Goal: Task Accomplishment & Management: Manage account settings

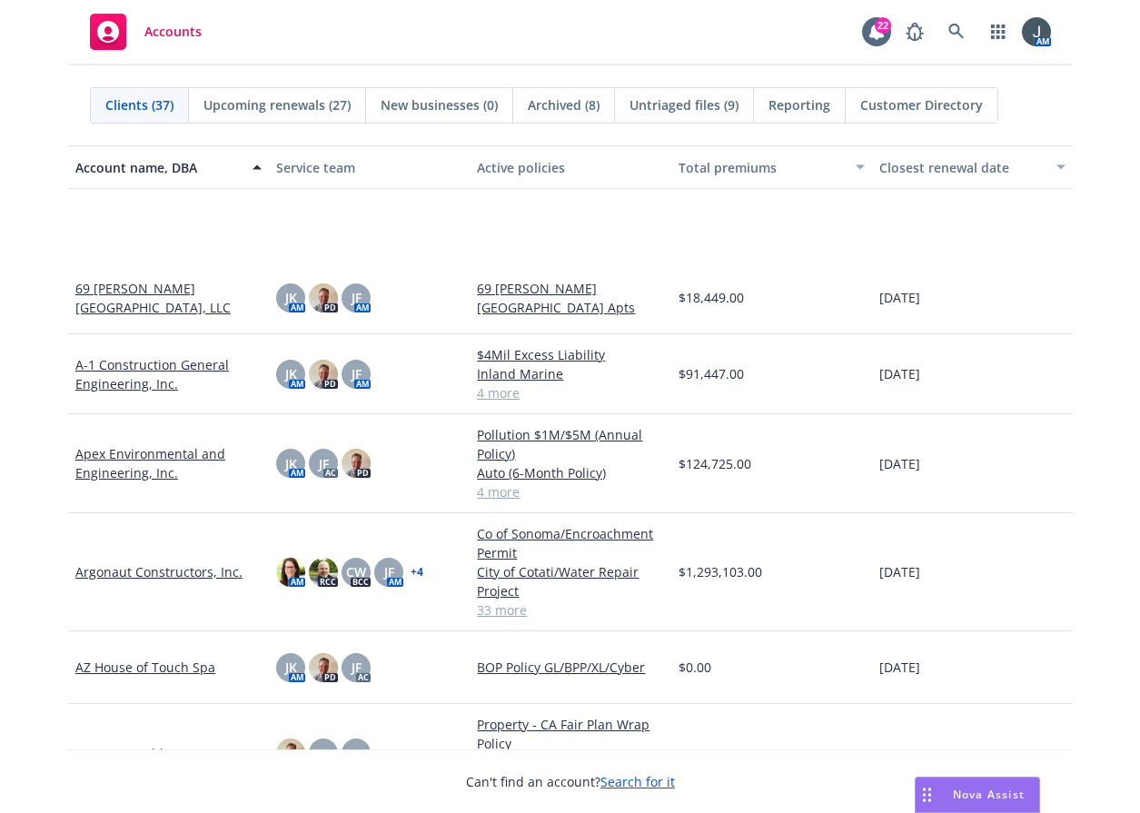
scroll to position [1271, 0]
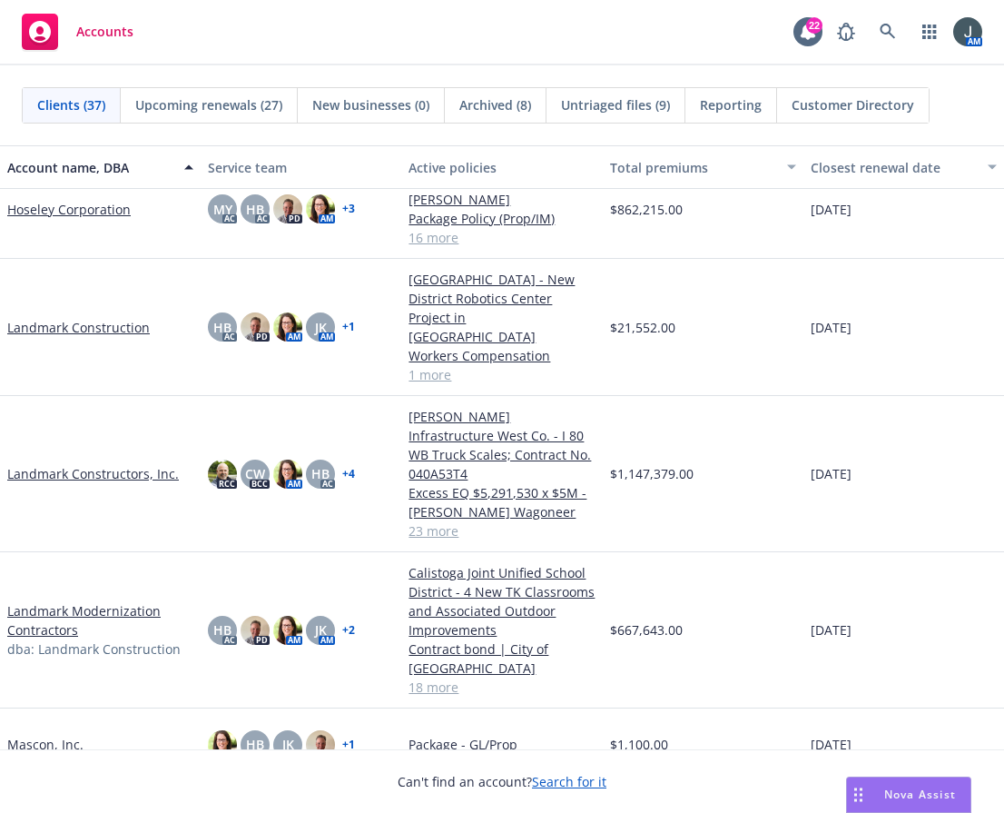
click at [97, 601] on link "Landmark Modernization Contractors" at bounding box center [100, 620] width 186 height 38
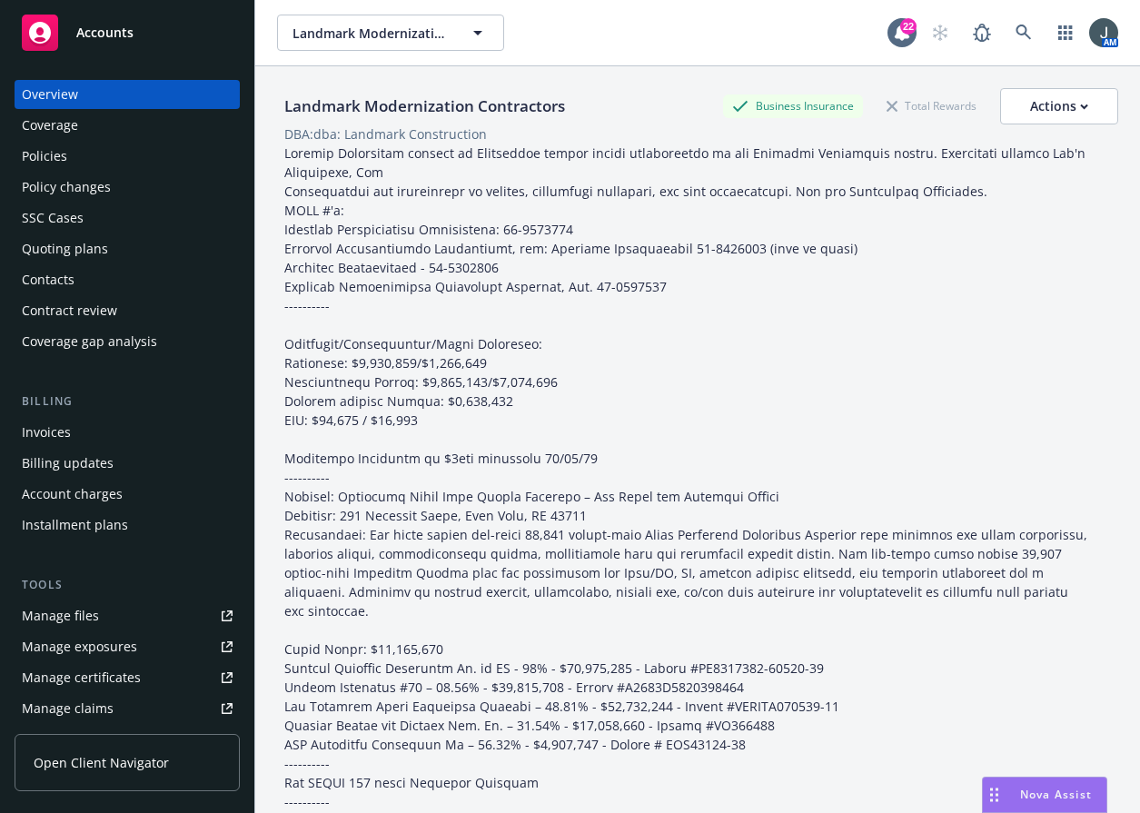
click at [62, 254] on div "Quoting plans" at bounding box center [65, 248] width 86 height 29
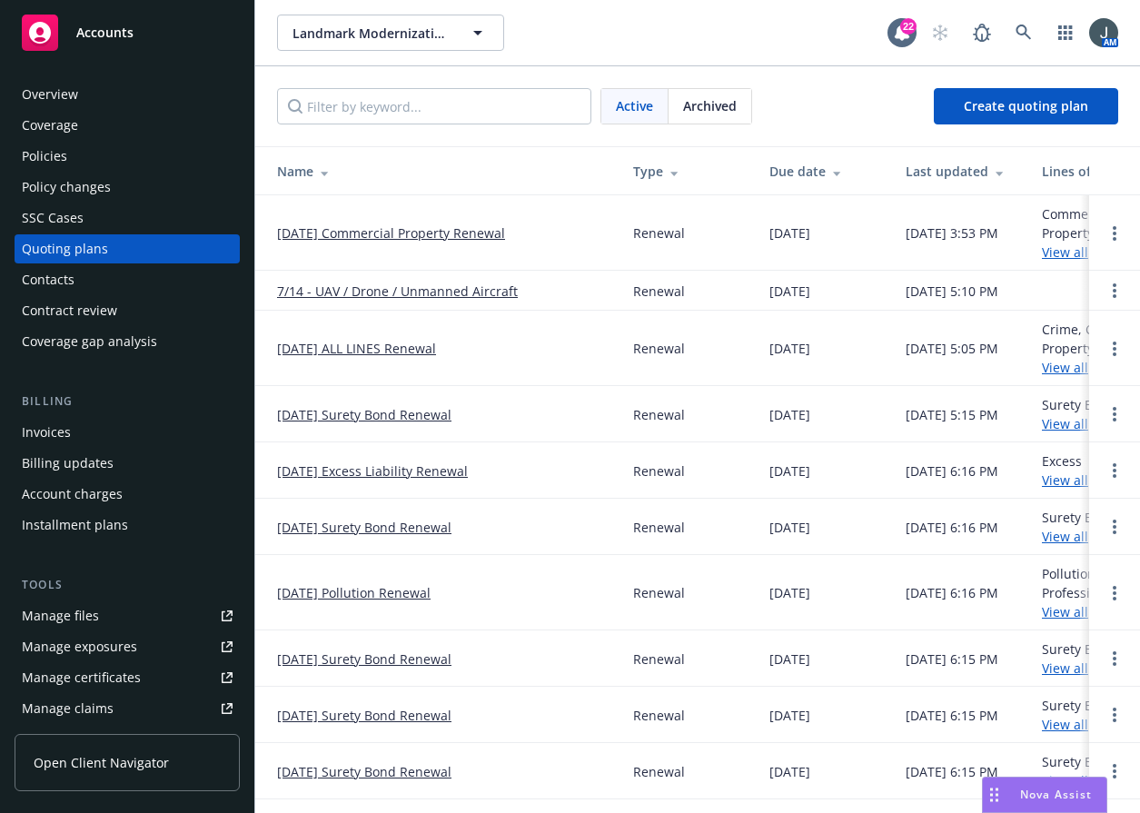
click at [410, 230] on link "[DATE] Commercial Property Renewal" at bounding box center [391, 232] width 228 height 19
click at [1104, 232] on link "Open options" at bounding box center [1114, 233] width 22 height 22
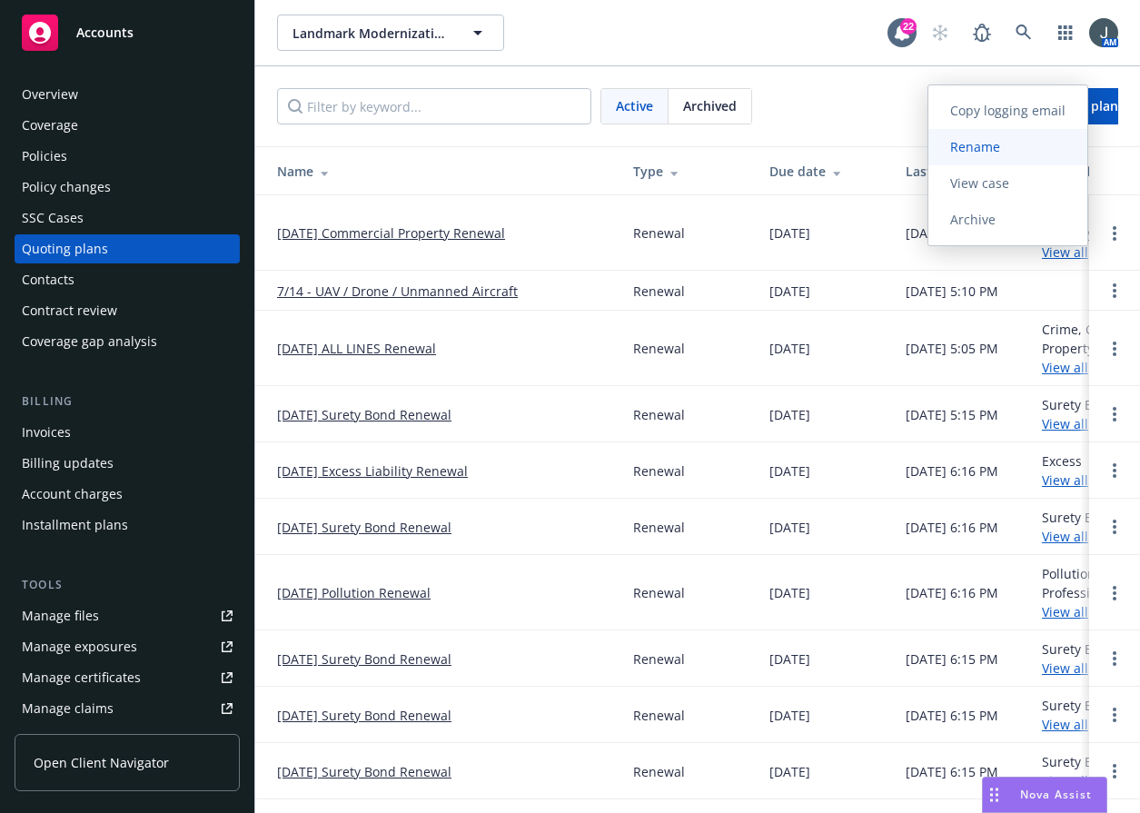
click at [992, 142] on span "Rename" at bounding box center [975, 146] width 94 height 17
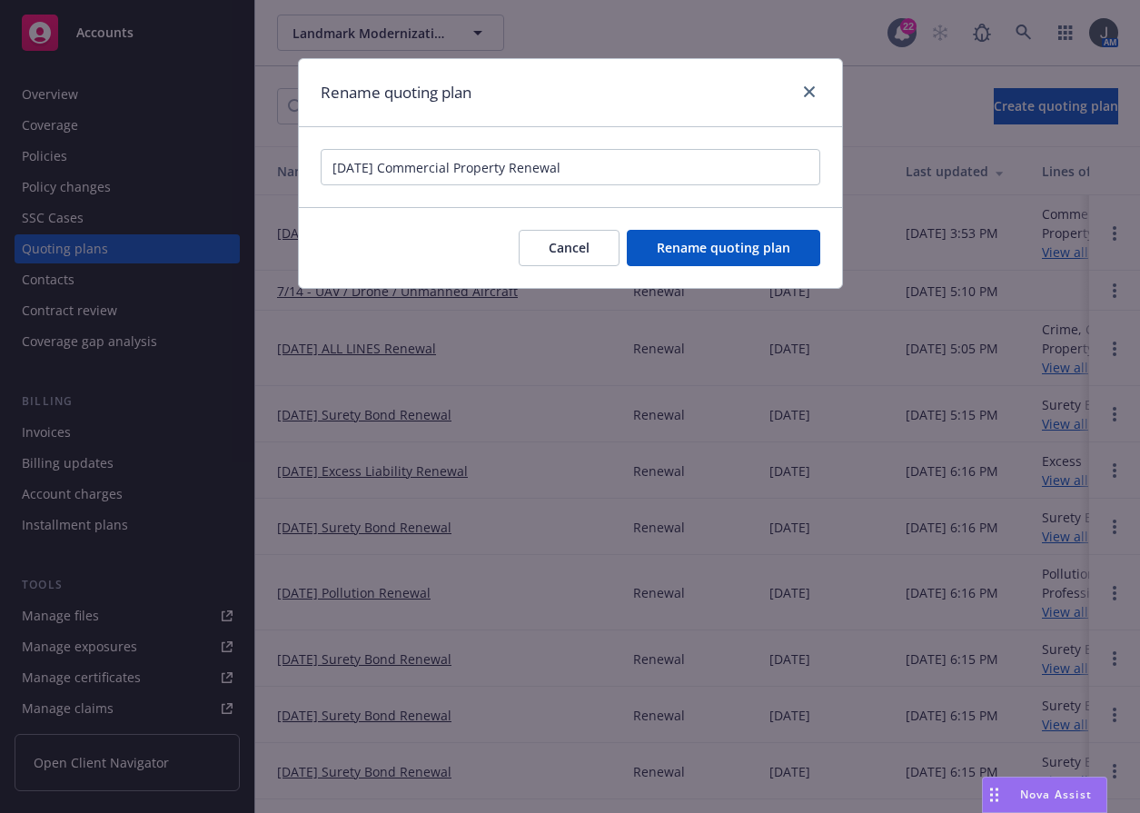
click at [390, 158] on input "[DATE] Commercial Property Renewal" at bounding box center [570, 167] width 499 height 36
type input "08/21/25 Florida Commercial Property Renewal"
click at [768, 243] on span "Rename quoting plan" at bounding box center [722, 247] width 133 height 17
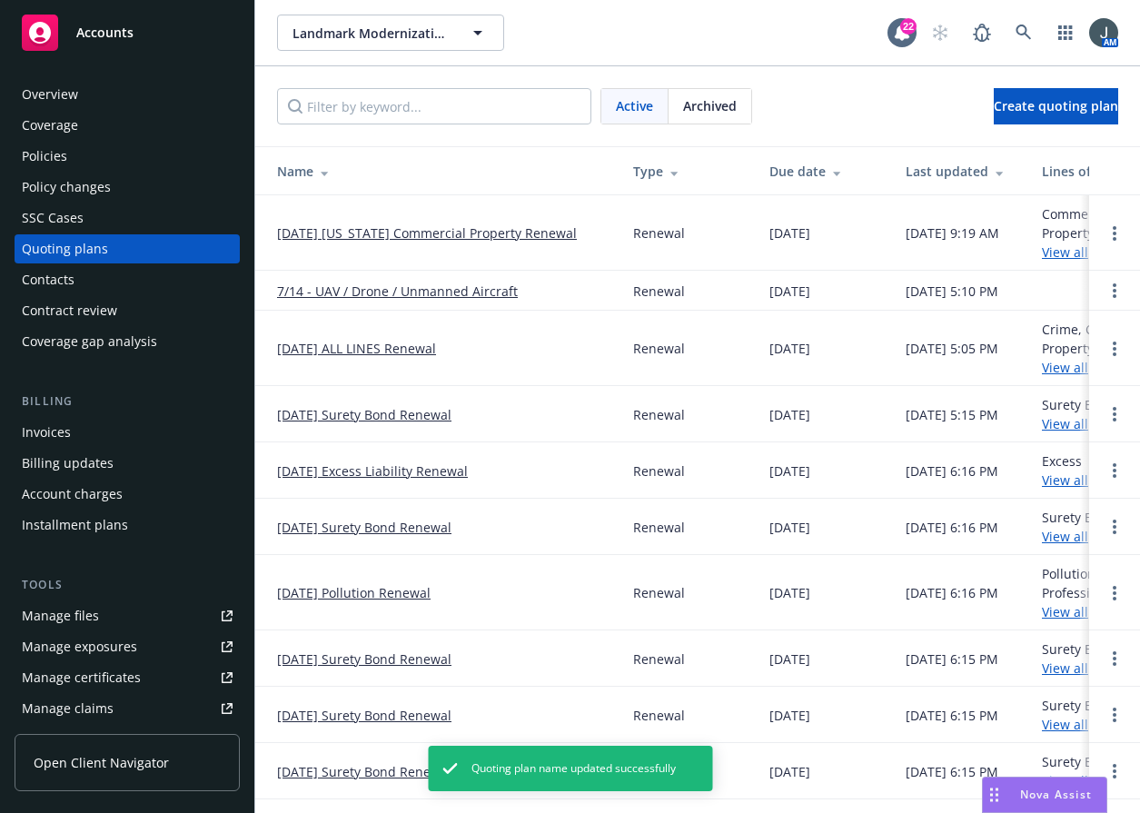
click at [328, 234] on link "08/21/25 Florida Commercial Property Renewal" at bounding box center [427, 232] width 300 height 19
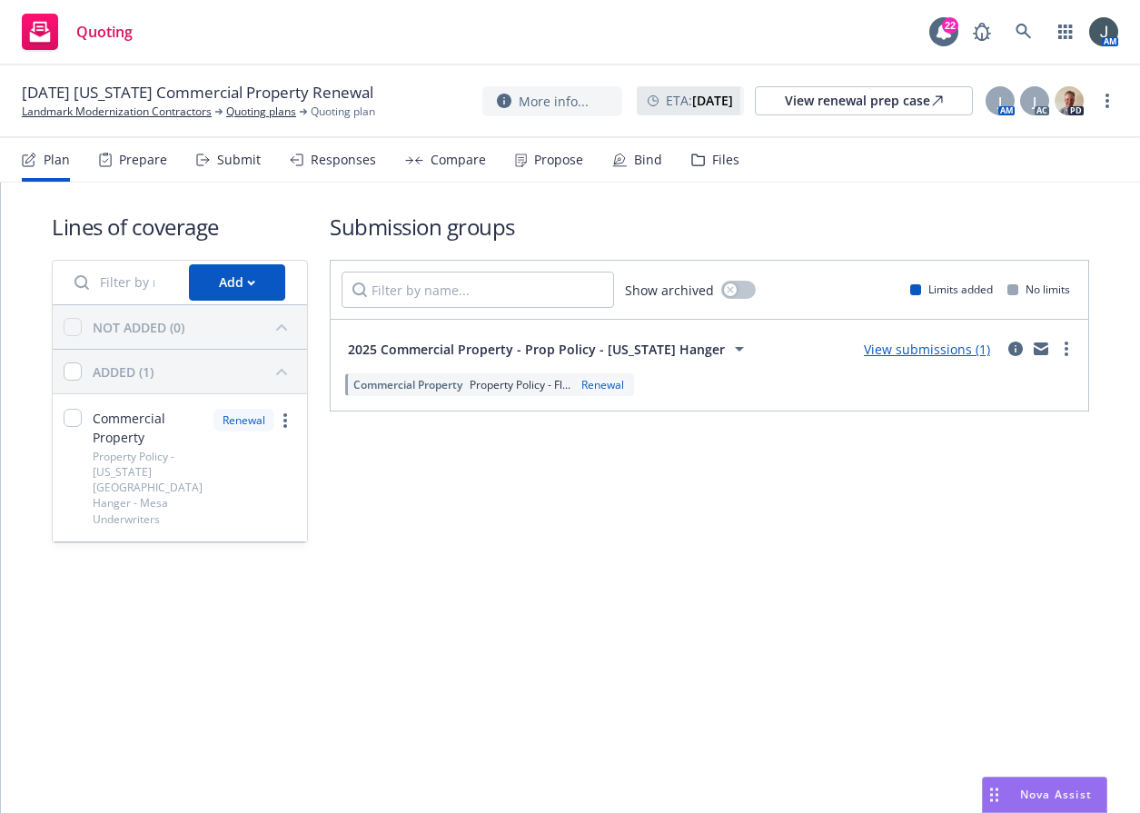
click at [902, 345] on link "View submissions (1)" at bounding box center [927, 349] width 126 height 17
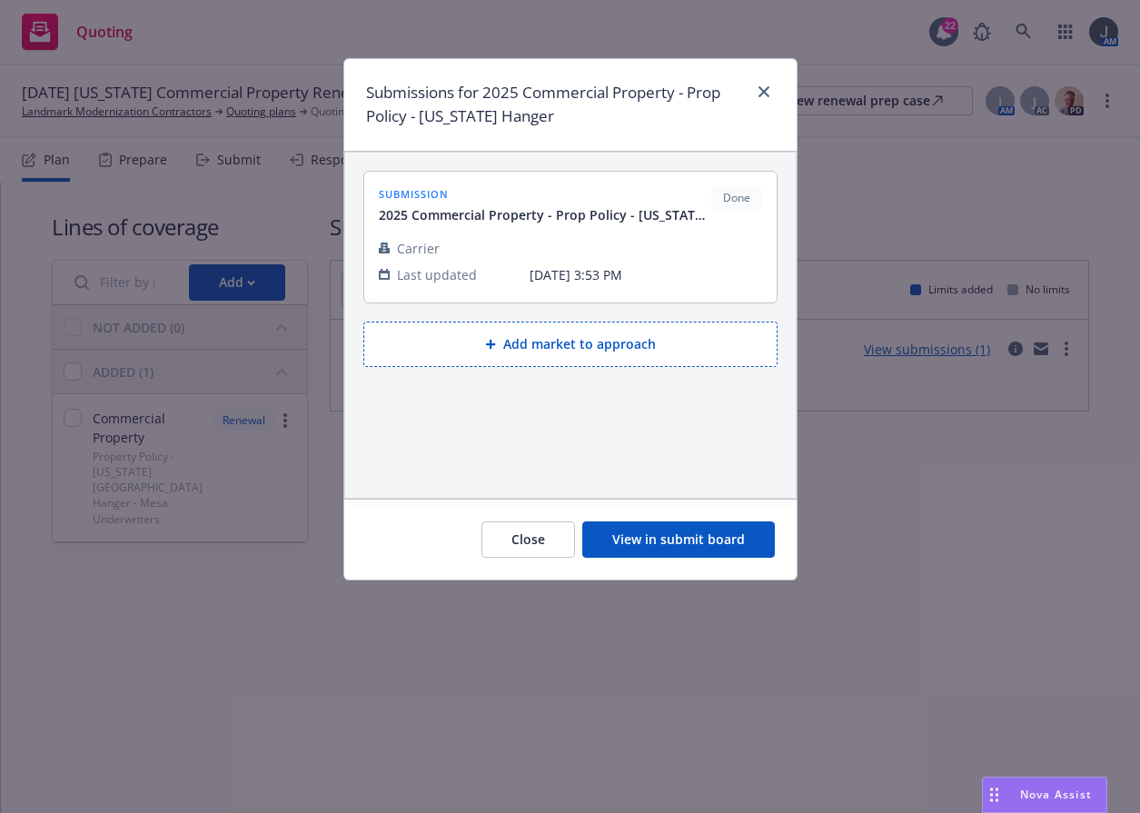
click at [696, 535] on button "View in submit board" at bounding box center [678, 539] width 192 height 36
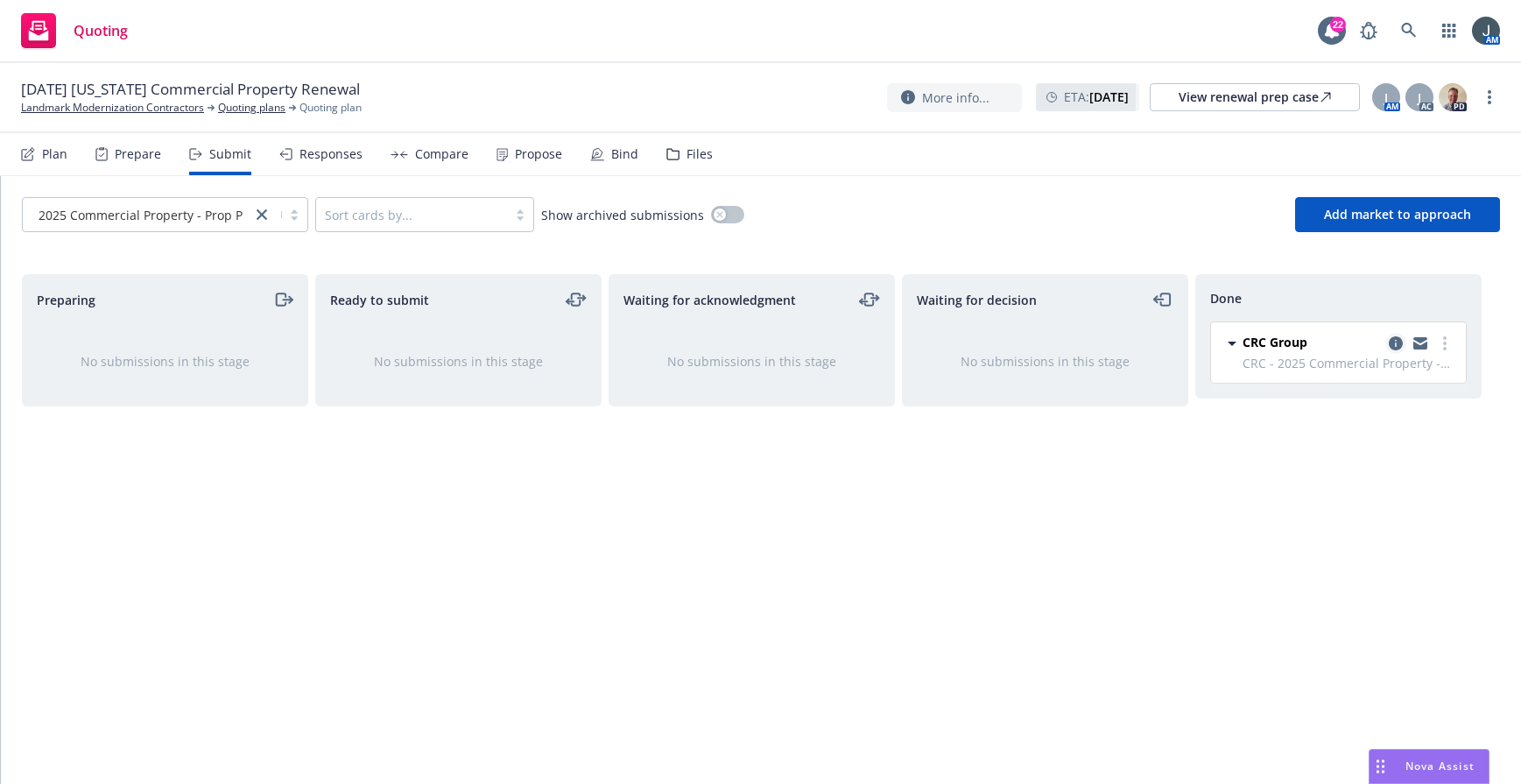
click at [1099, 341] on icon "copy logging email" at bounding box center [1396, 343] width 14 height 14
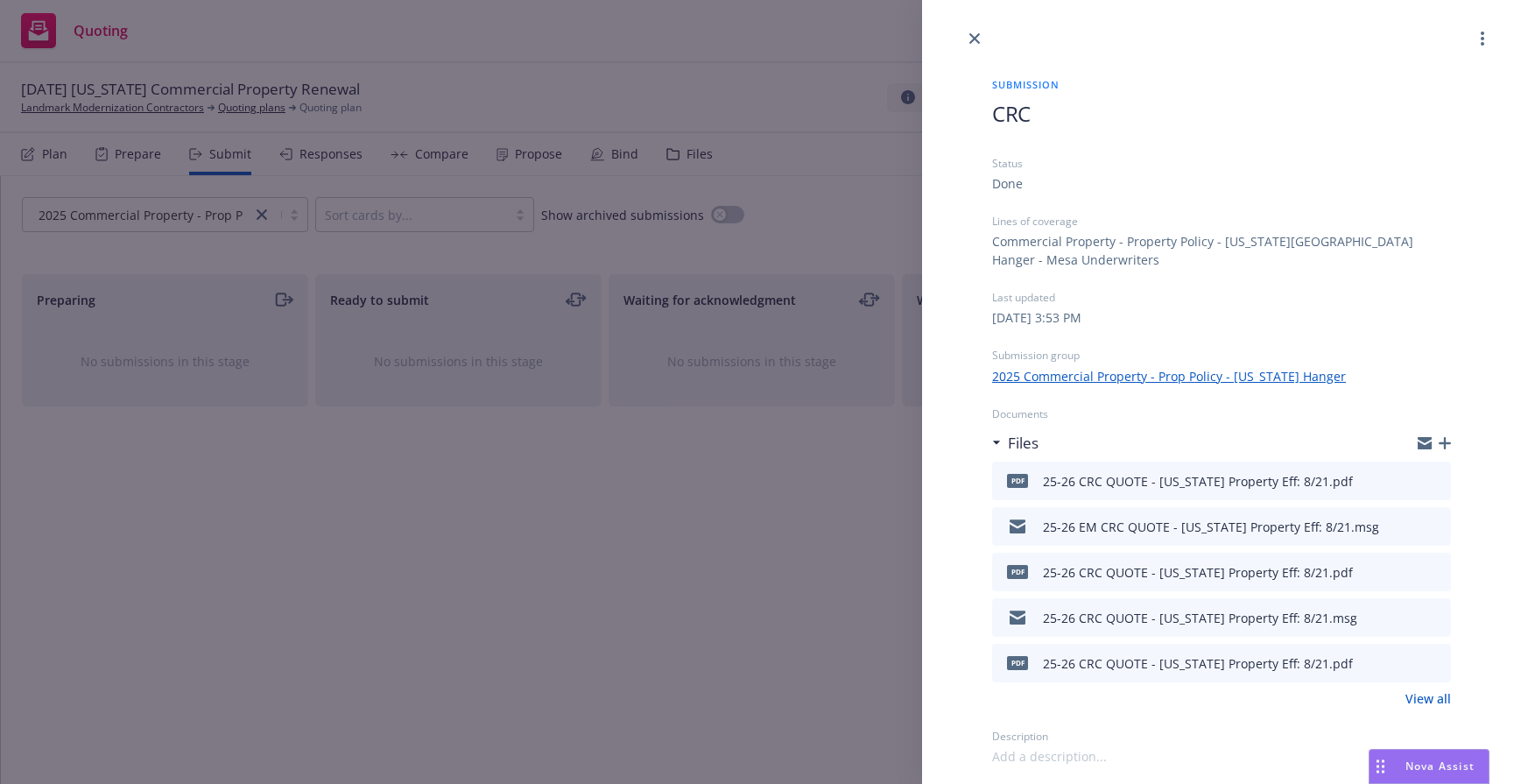
click at [635, 546] on div "Submission CRC Status Done Lines of coverage Commercial Property - Property Pol…" at bounding box center [760, 392] width 1521 height 784
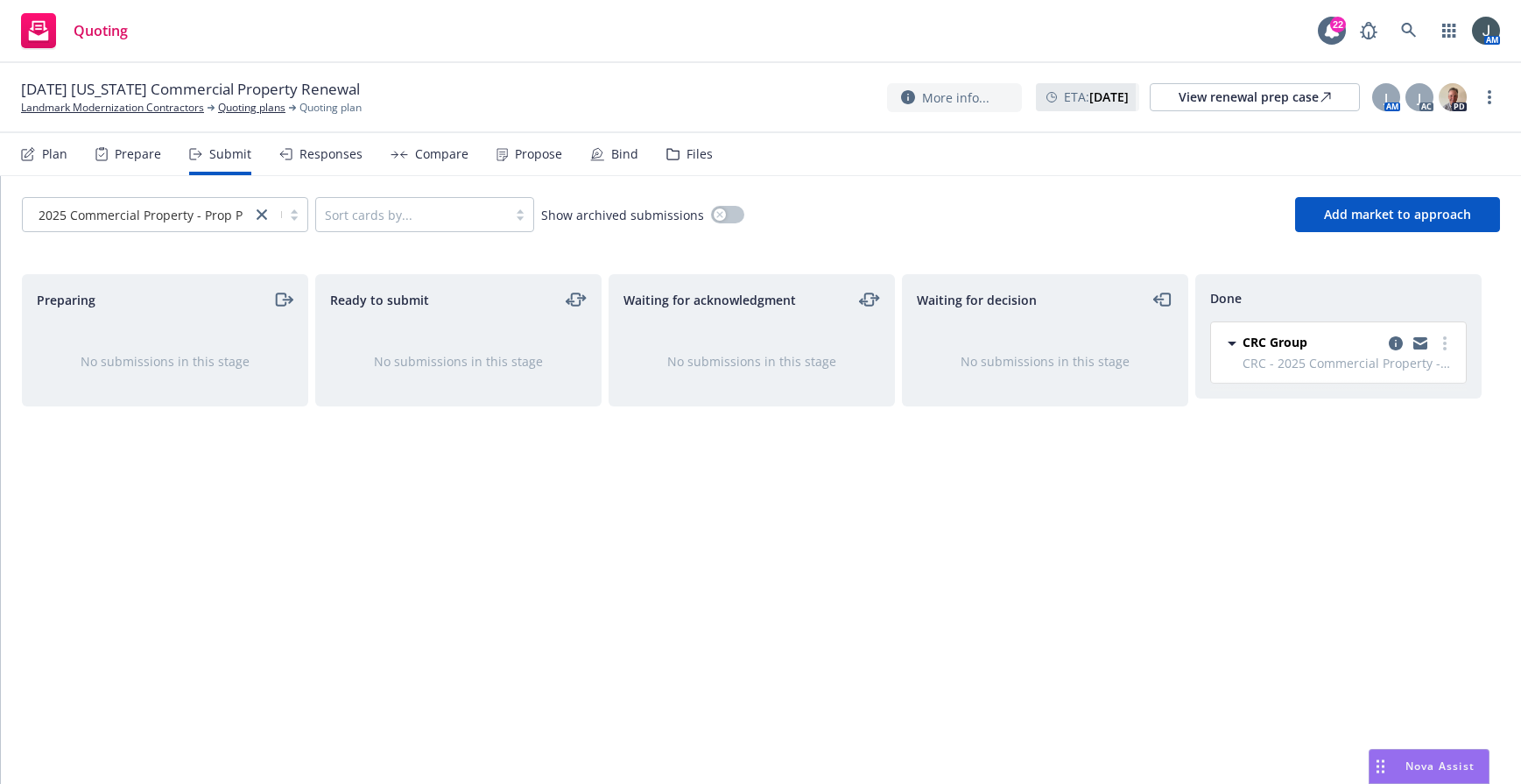
click at [515, 149] on div "Propose" at bounding box center [538, 154] width 47 height 14
click at [1099, 338] on icon "copy logging email" at bounding box center [1396, 343] width 14 height 14
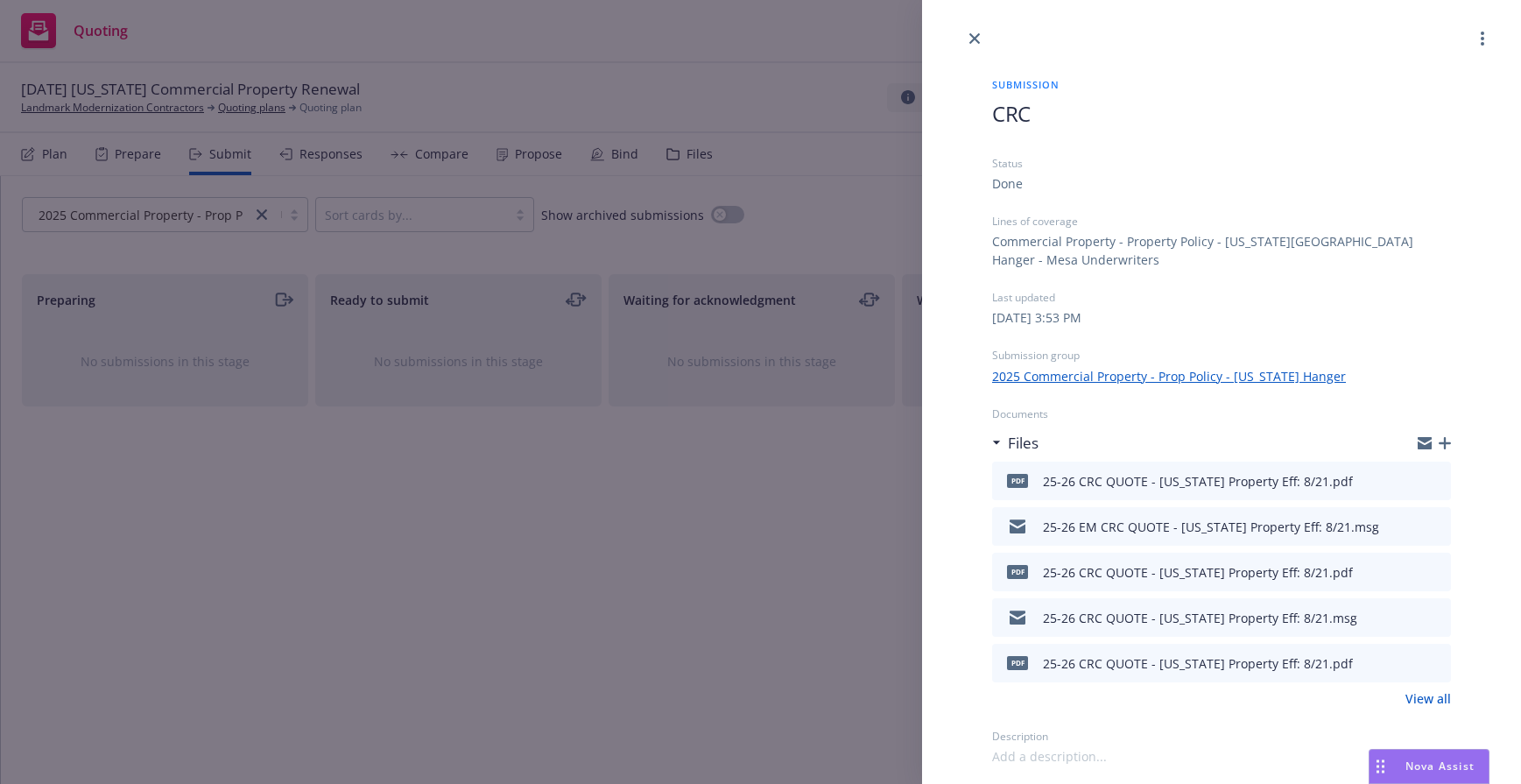
click at [1099, 448] on icon "button" at bounding box center [1445, 443] width 13 height 13
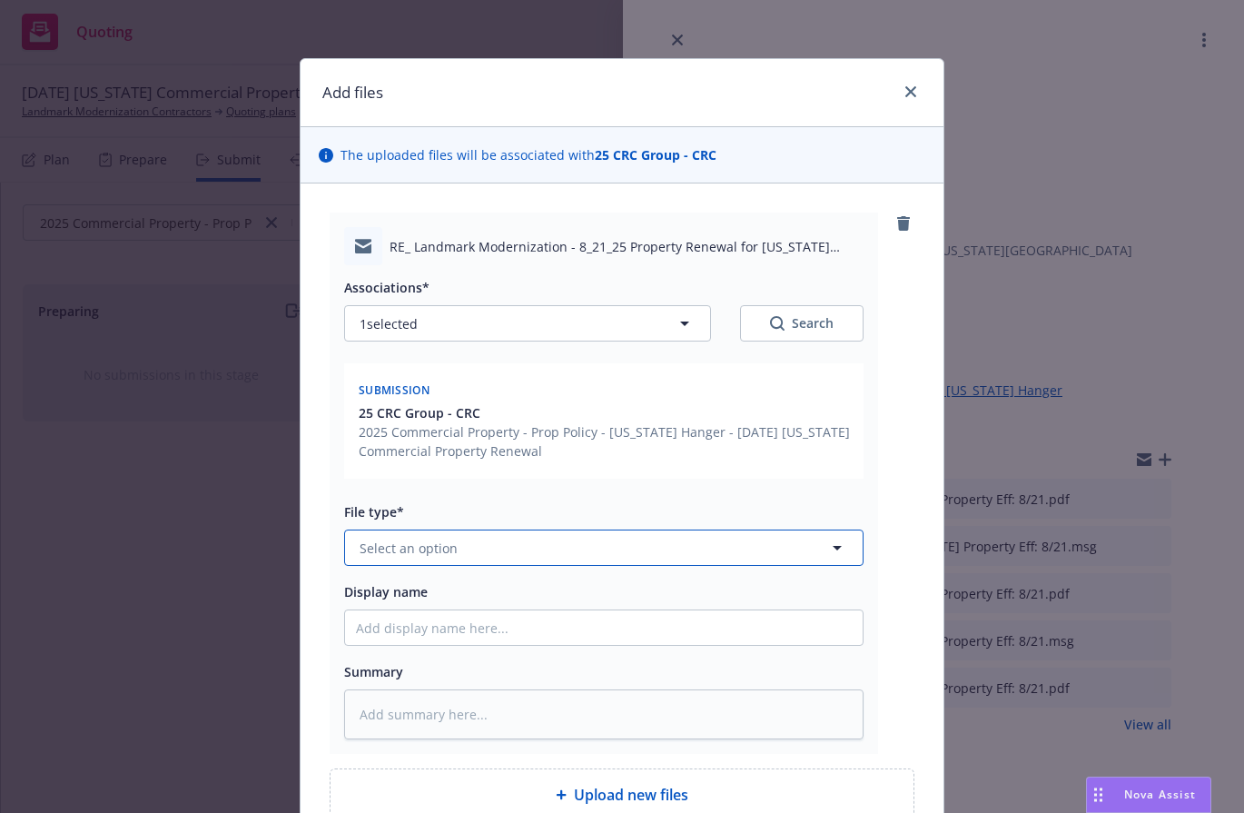
click at [472, 548] on button "Select an option" at bounding box center [603, 547] width 519 height 36
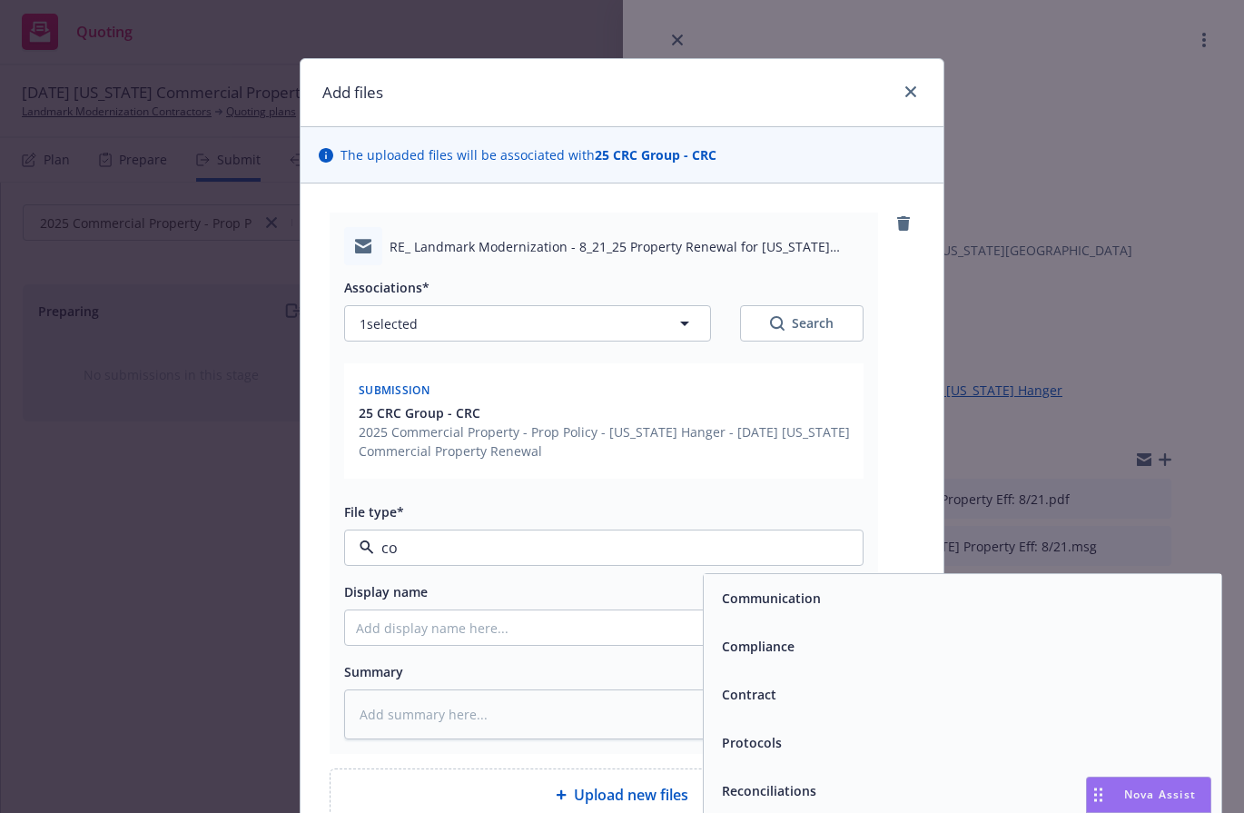
type input "c"
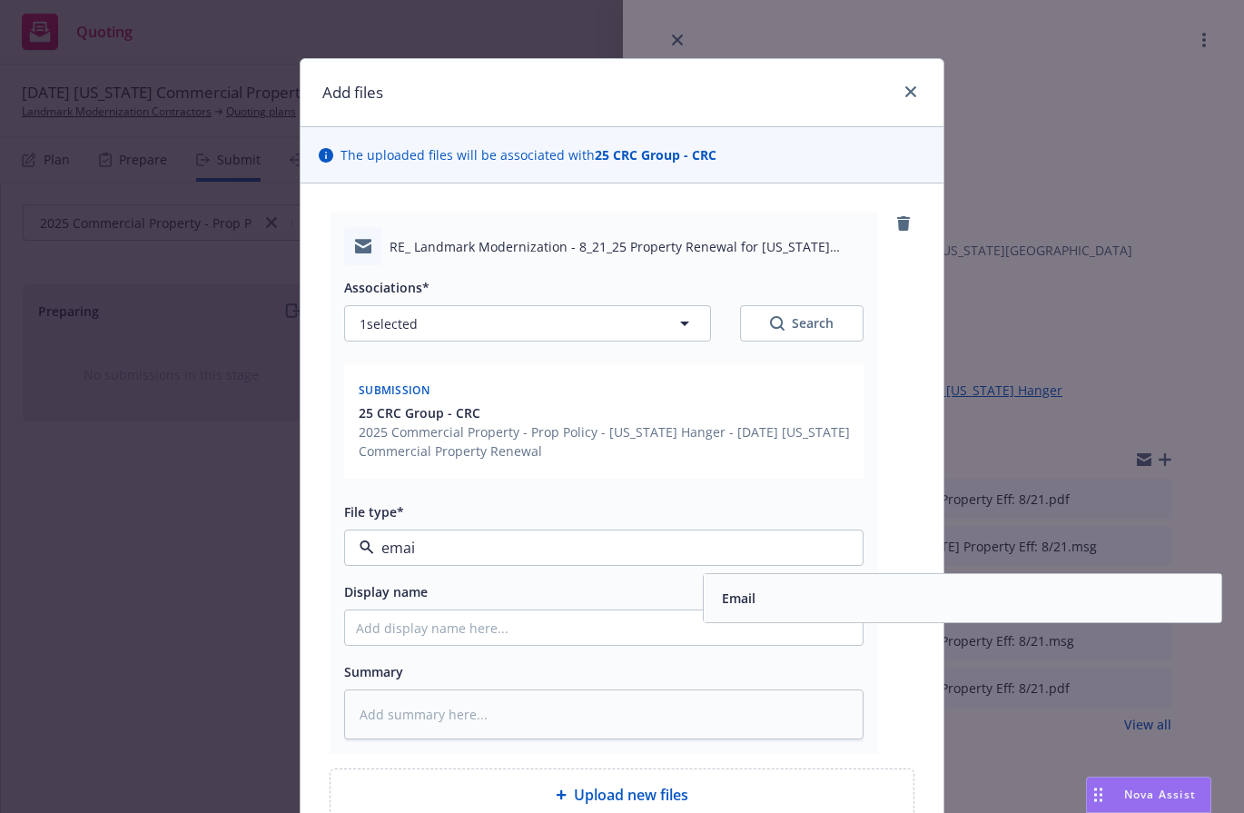
type input "email"
click at [780, 585] on div "Email" at bounding box center [963, 598] width 496 height 26
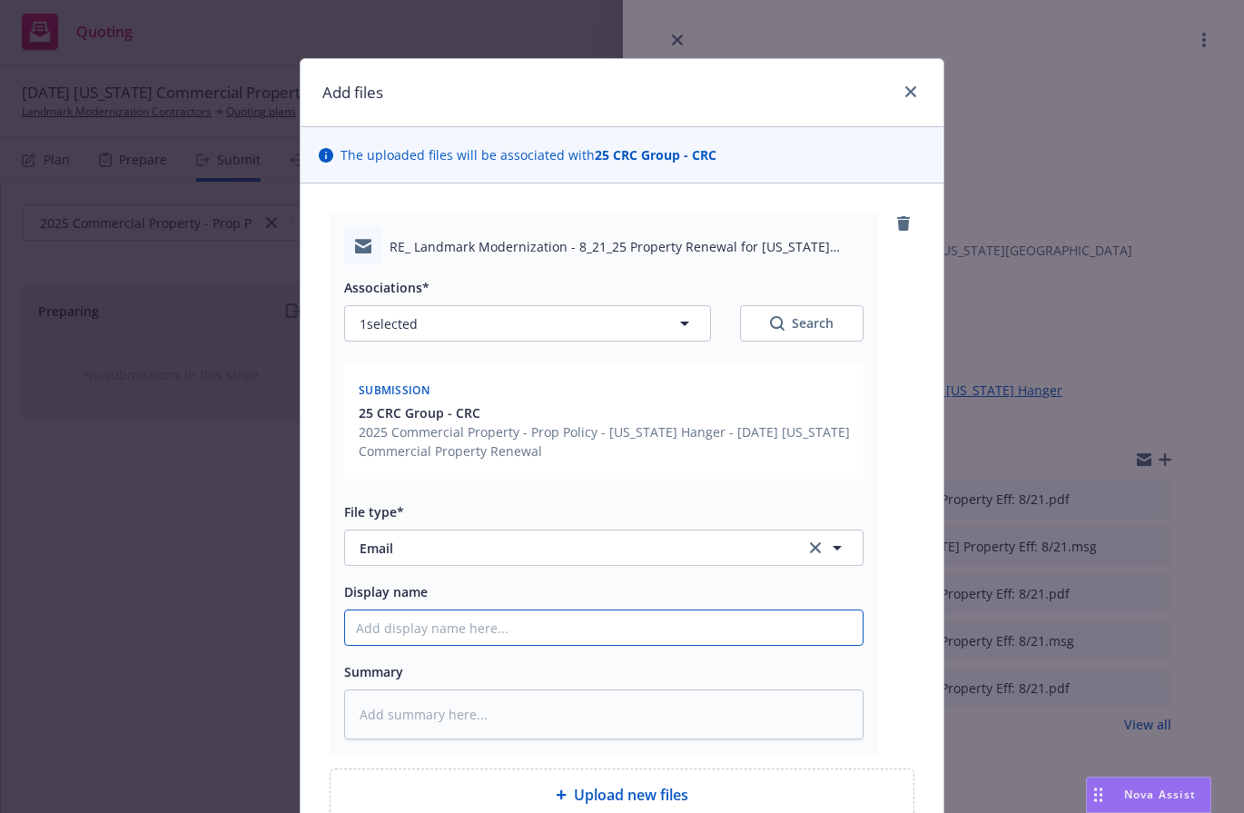
click at [479, 635] on input "Display name" at bounding box center [604, 627] width 518 height 35
type textarea "x"
type input "I"
type textarea "x"
type input "Is"
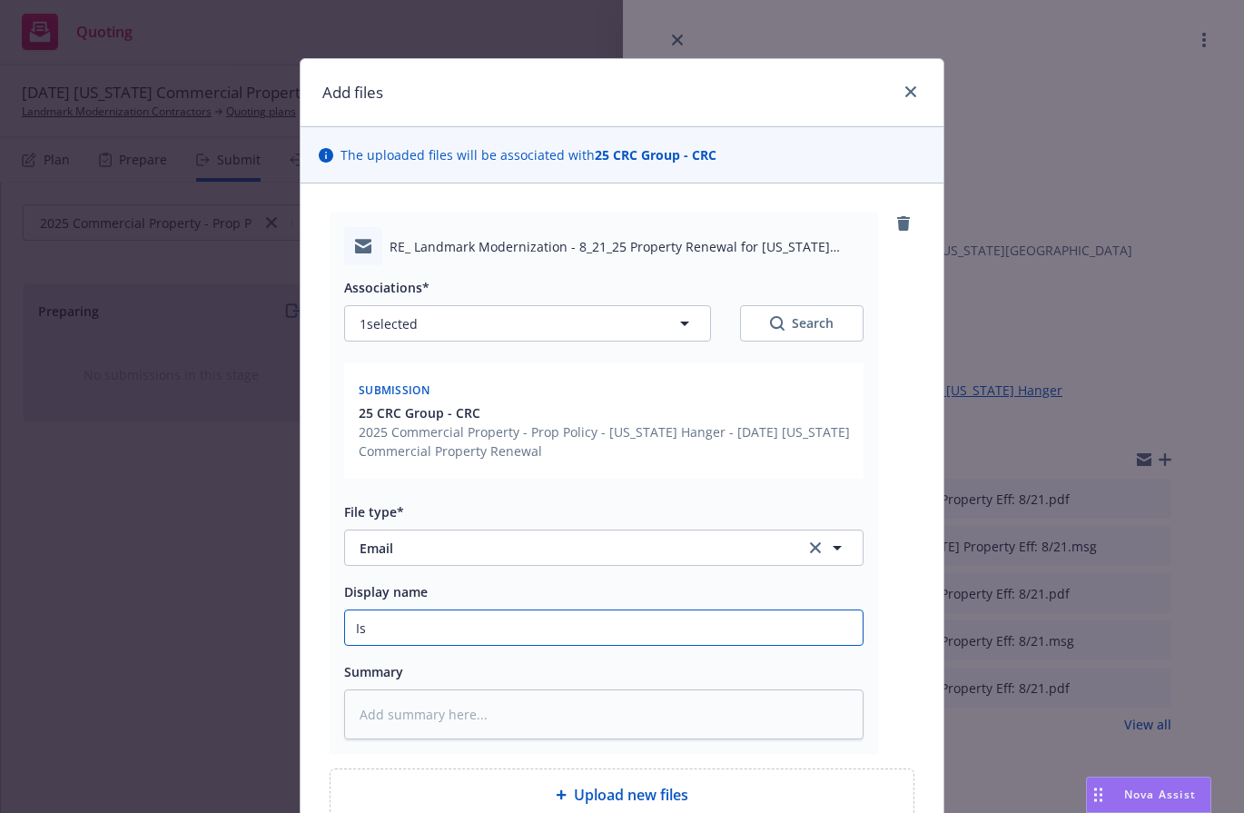
type textarea "x"
type input "Is"
type textarea "x"
type input "Is i"
type textarea "x"
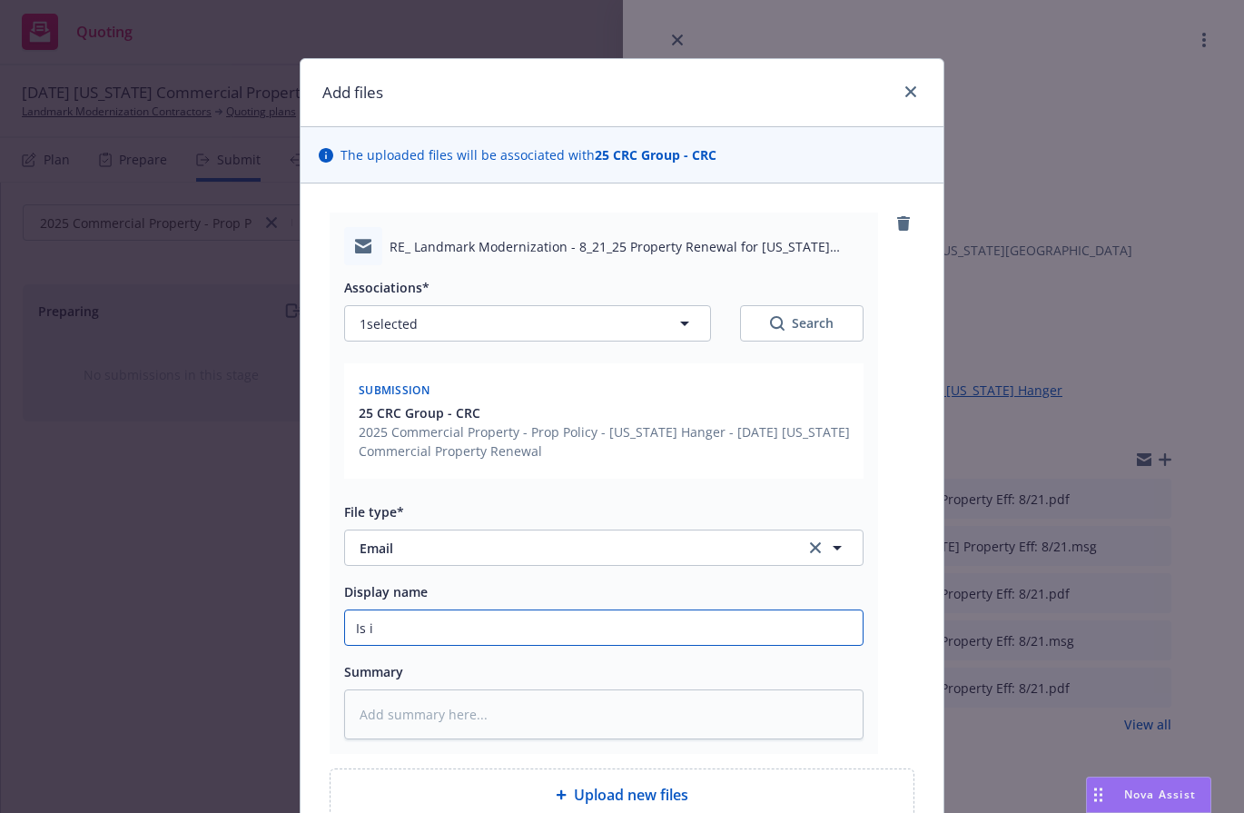
type input "Is is"
type textarea "x"
type input "Is i"
type textarea "x"
type input "Is it"
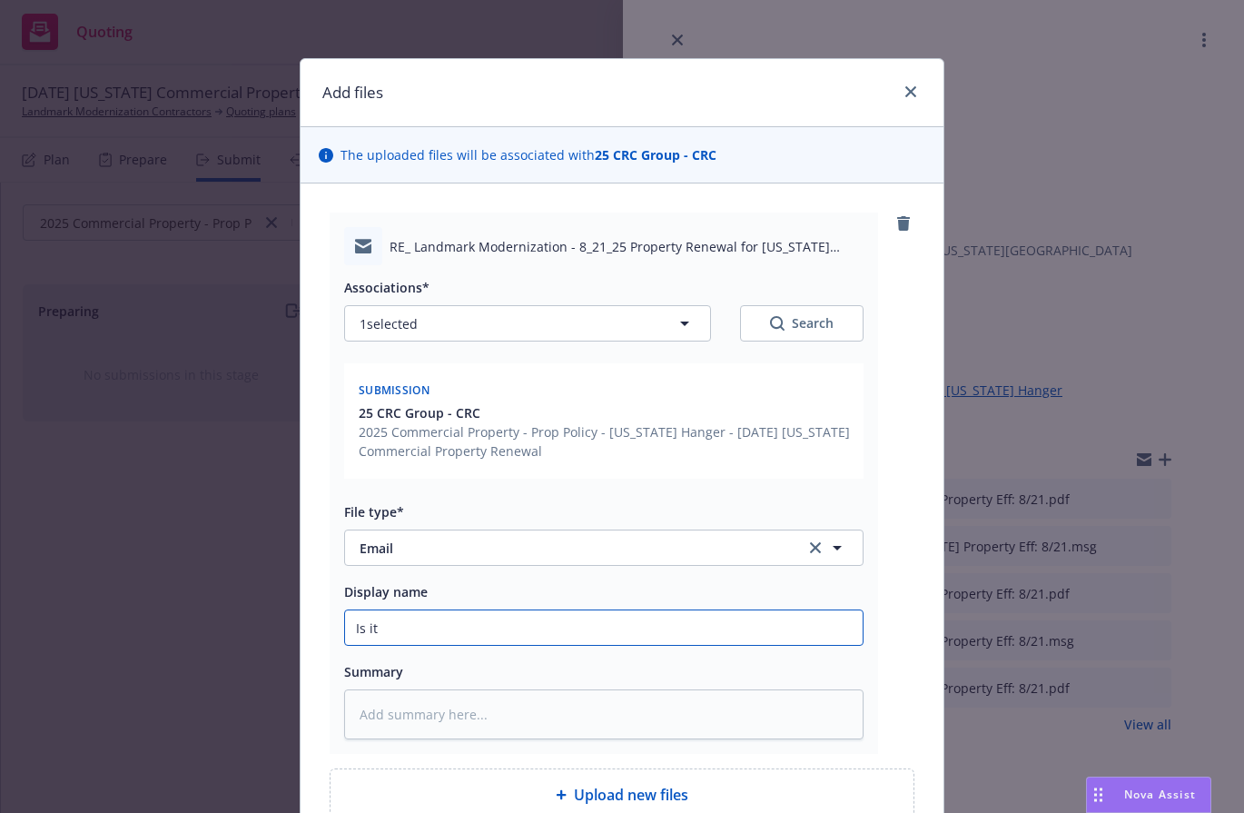
type textarea "x"
type input "Is it p"
type textarea "x"
type input "Is it po"
type textarea "x"
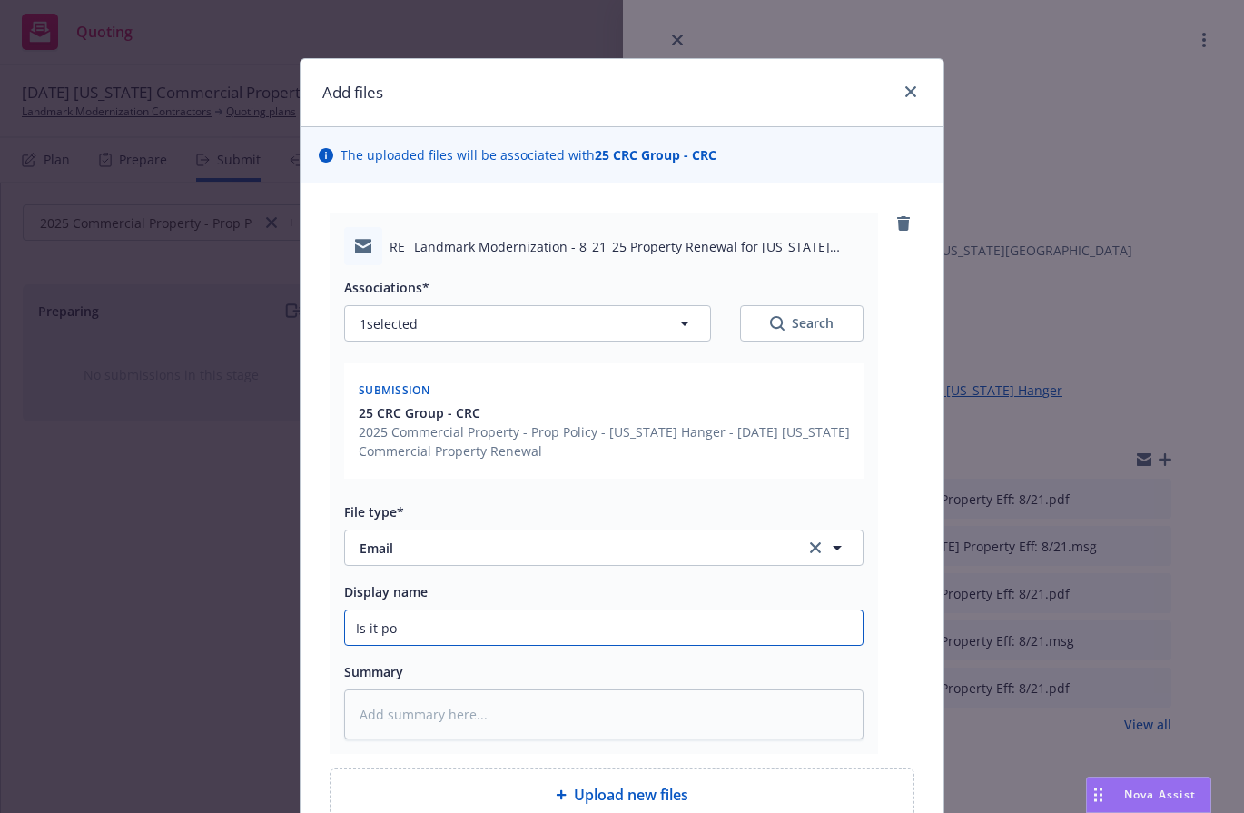
type input "Is it pos"
type textarea "x"
type input "Is it poss"
type textarea "x"
type input "Is it possi"
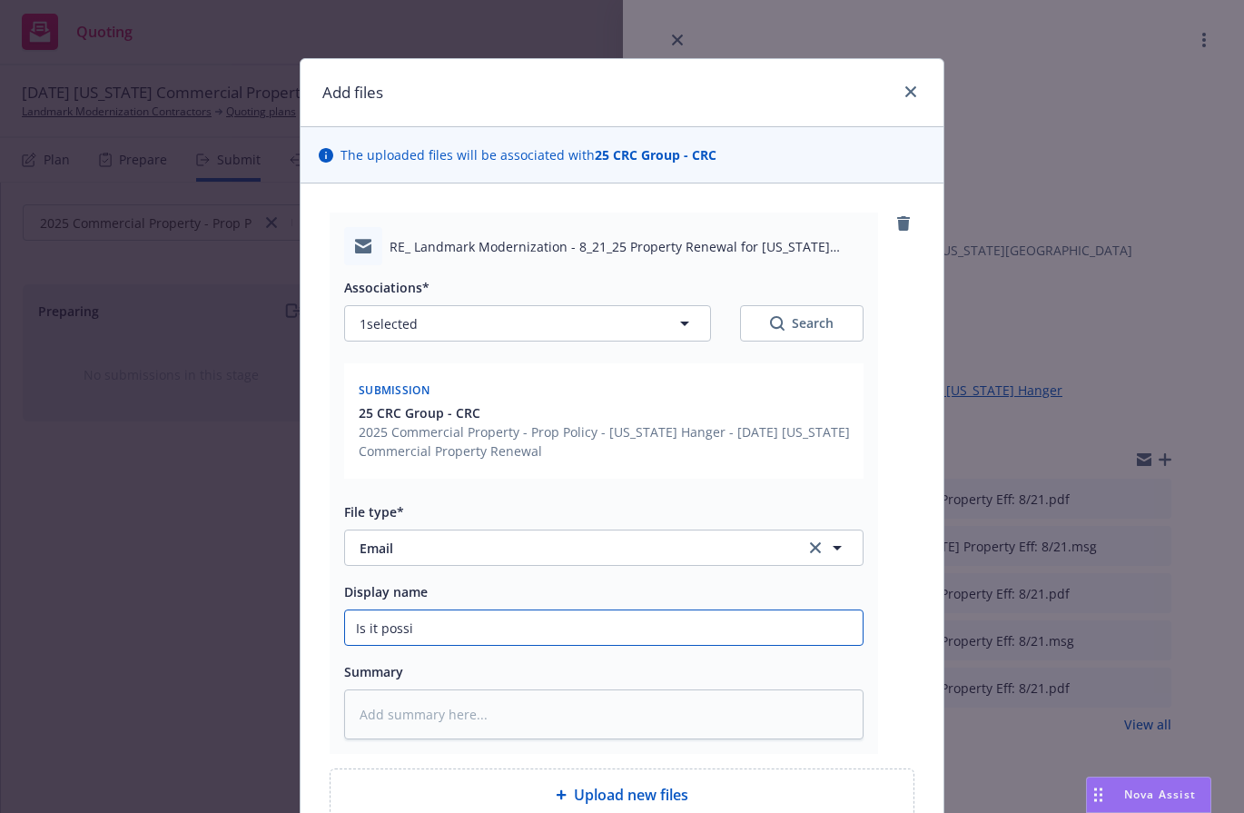
type textarea "x"
type input "Is it possib"
type textarea "x"
type input "Is it possible"
type textarea "x"
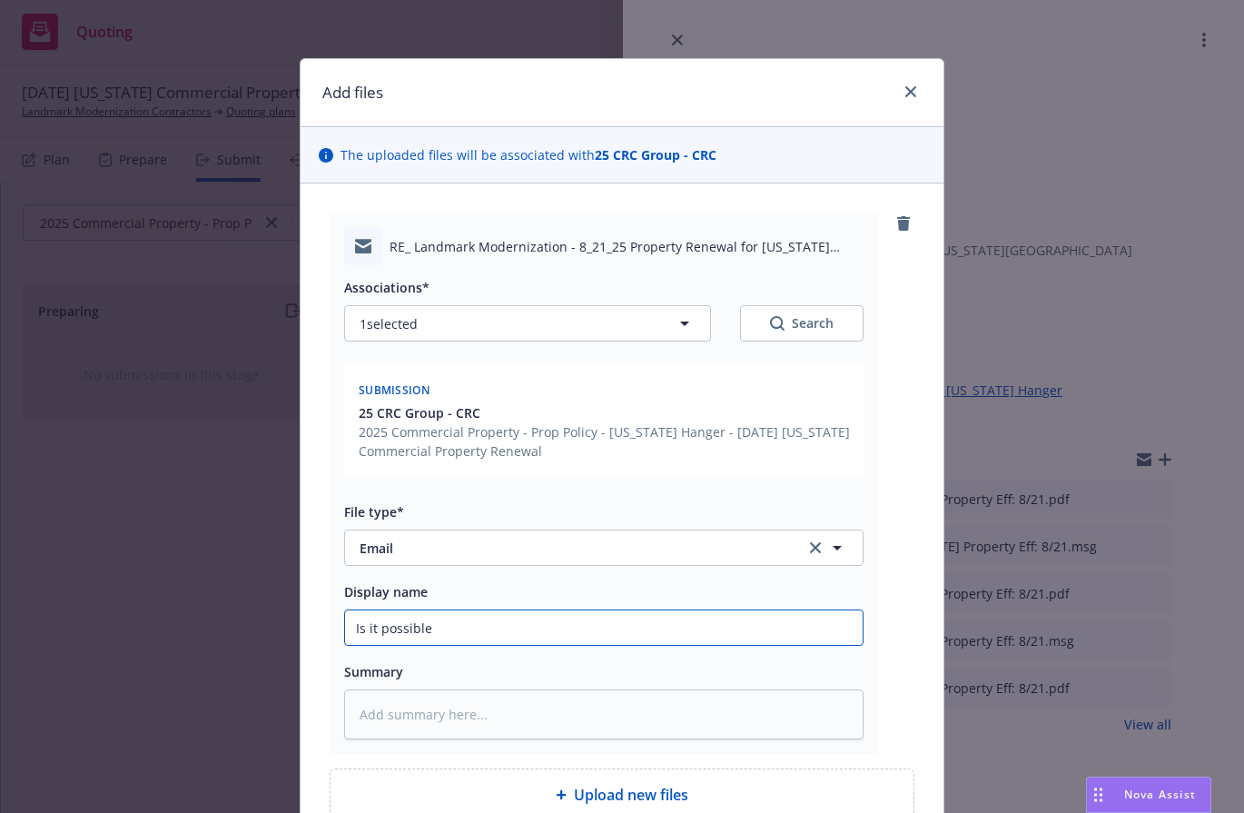
type input "Is it possible"
type textarea "x"
type input "Is it possible t"
type textarea "x"
type input "Is it possible to"
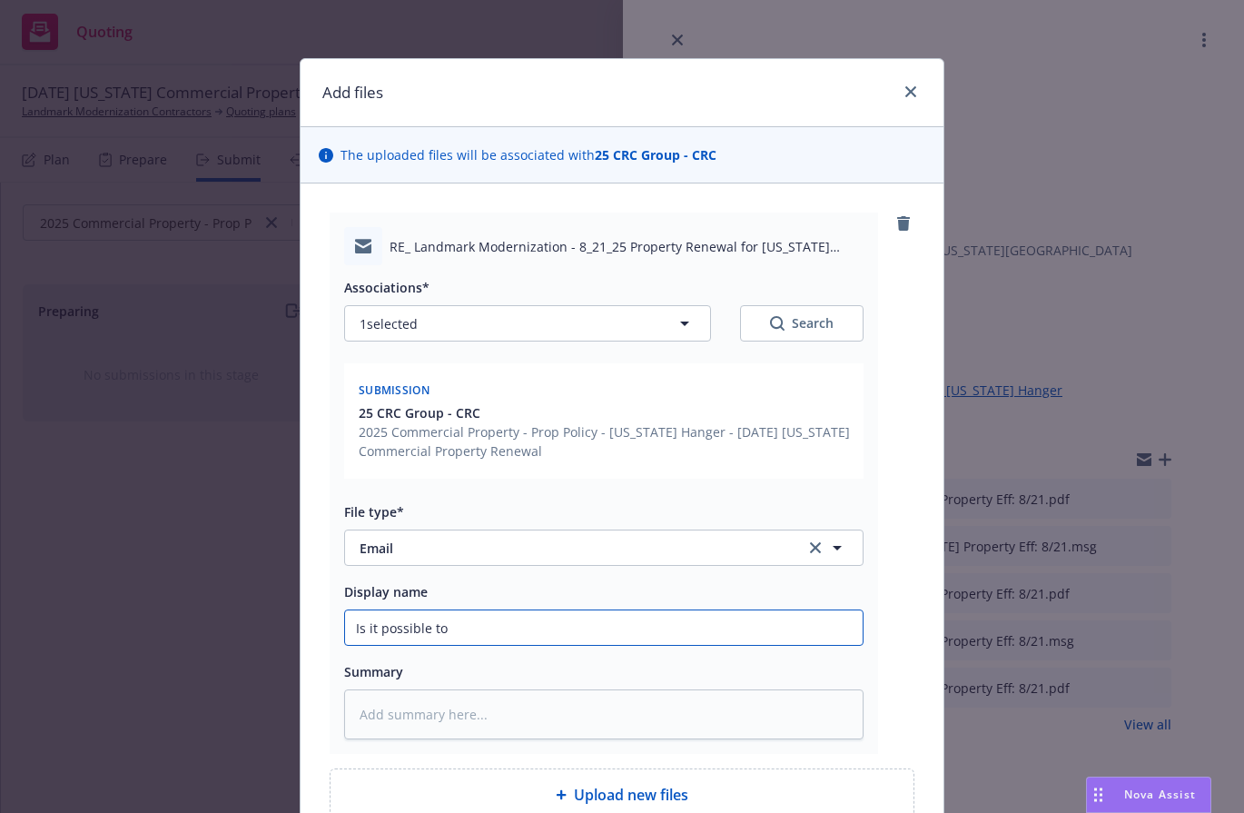
type textarea "x"
type input "Is it possible to"
type textarea "x"
type input "Is it possible to a"
type textarea "x"
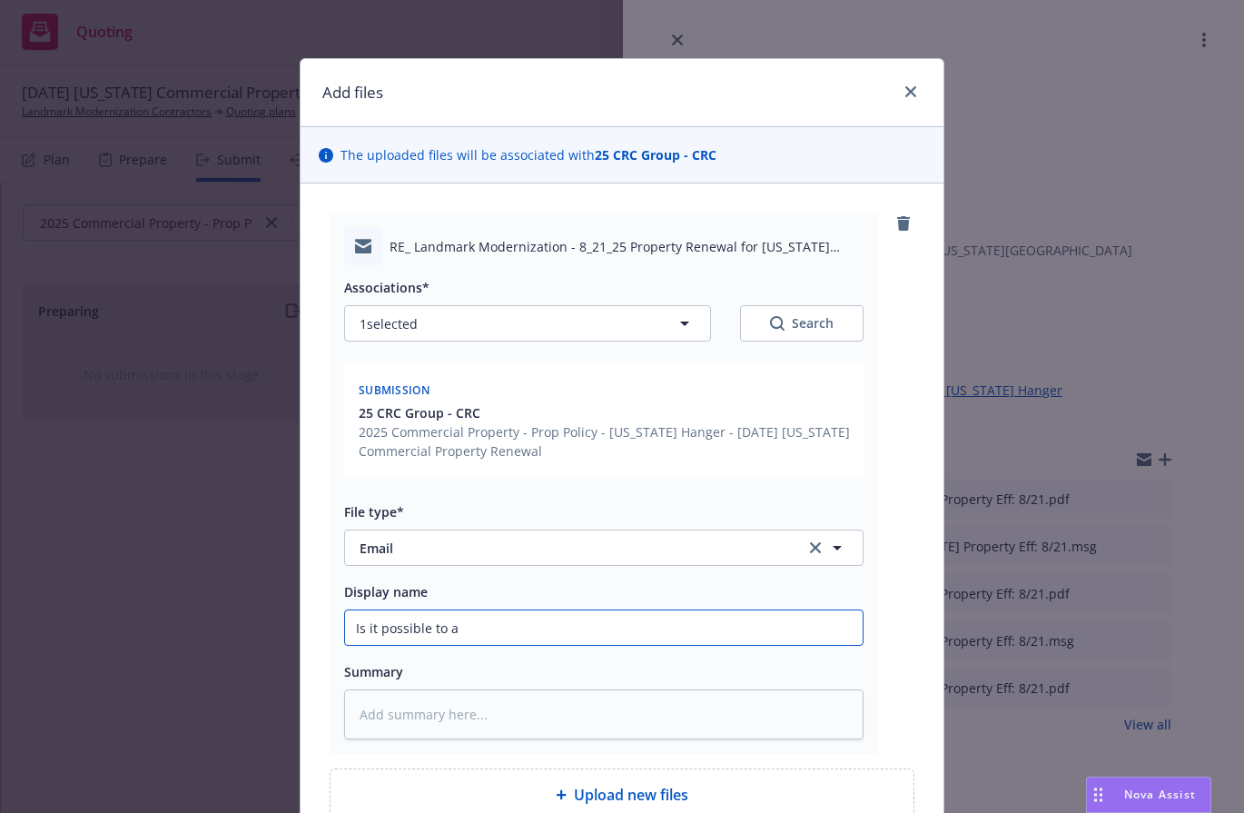
type input "Is it possible to ad"
type textarea "x"
type input "Is it possible to add"
type textarea "x"
type input "Is it possible to add"
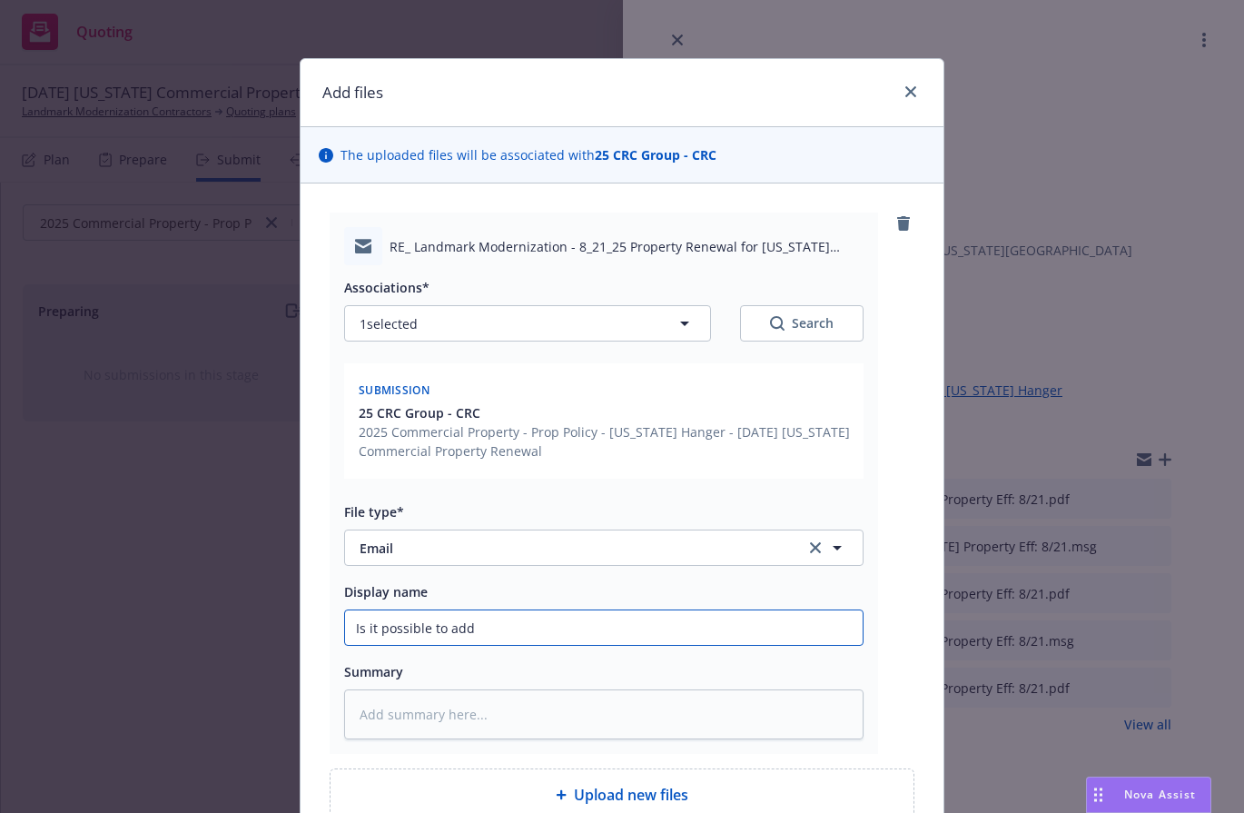
type textarea "x"
type input "Is it possible to add E"
type textarea "x"
type input "Is it possible to add"
type textarea "x"
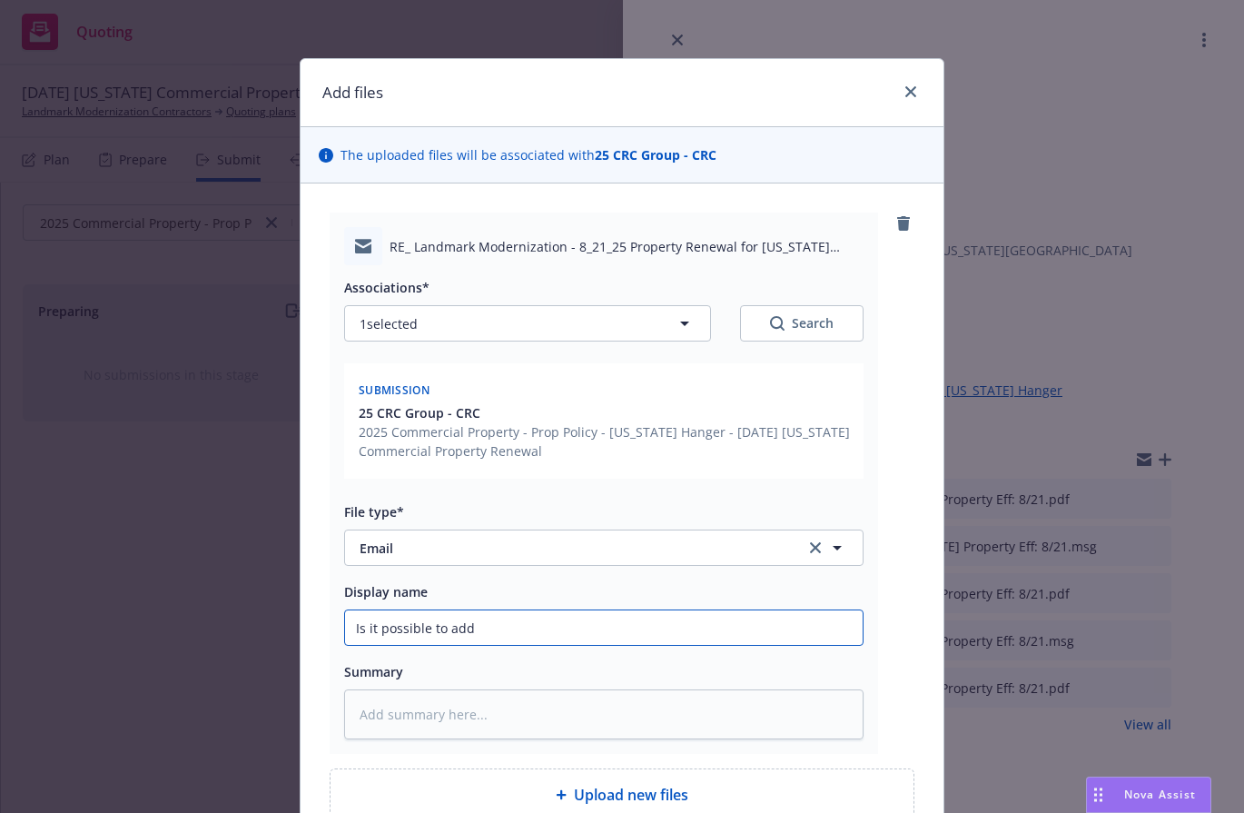
type input "Is it possible to add F"
type textarea "x"
type input "Is it possible to add Fl"
type textarea "x"
type input "Is it possible to add Flo"
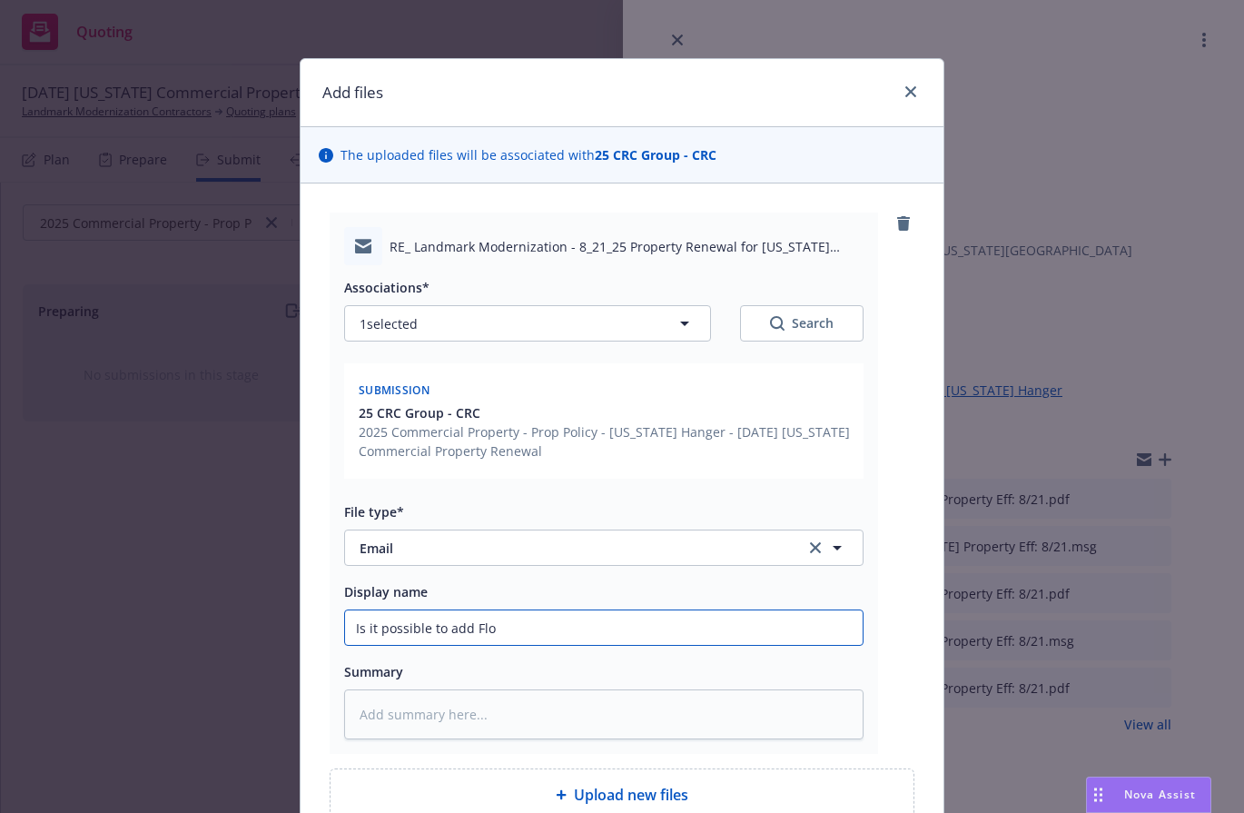
type textarea "x"
type input "Is it possible to add Floo"
type textarea "x"
type input "Is it possible to add Flood"
type textarea "x"
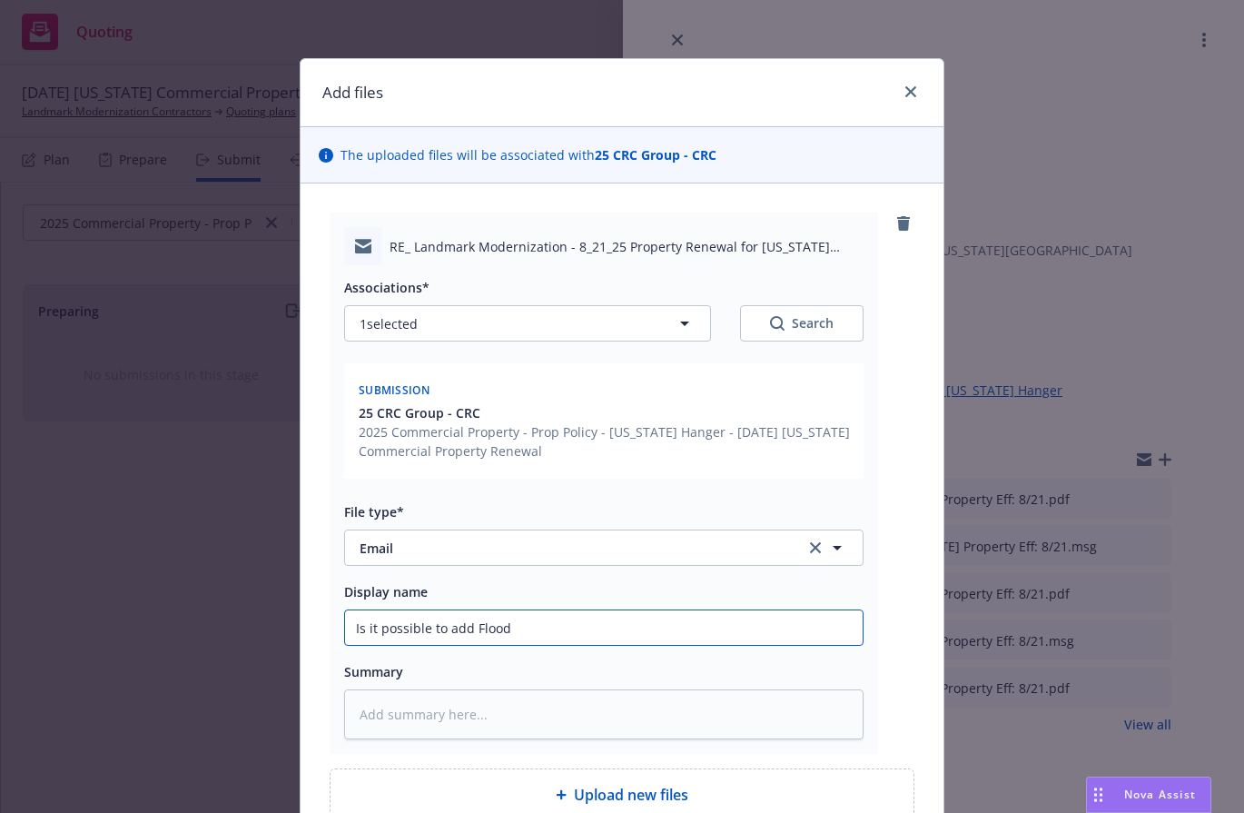
type input "Is it possible to add Flood"
type textarea "x"
type input "Is it possible to add Flood o"
type textarea "x"
type input "Is it possible to add Flood or"
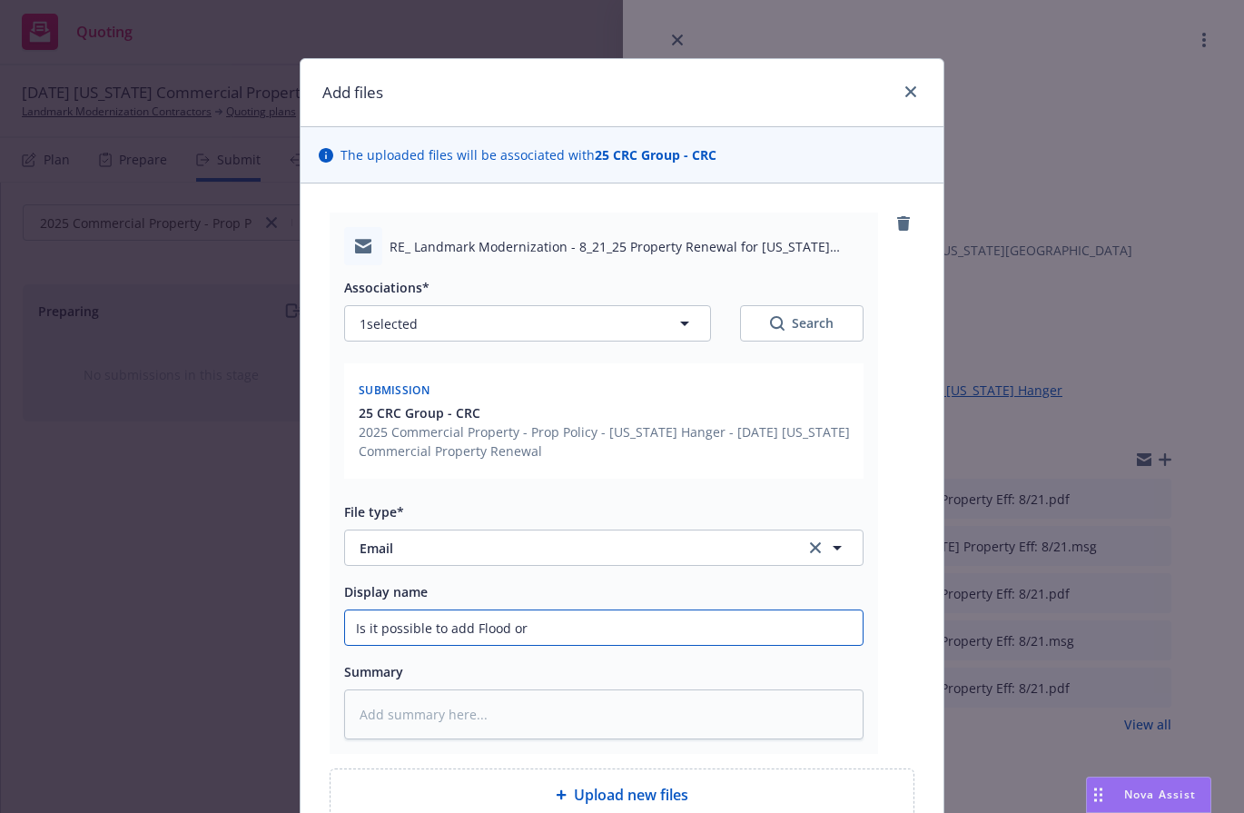
type textarea "x"
type input "Is it possible to add Flood or"
type textarea "x"
type input "Is it possible to add Flood or H"
type textarea "x"
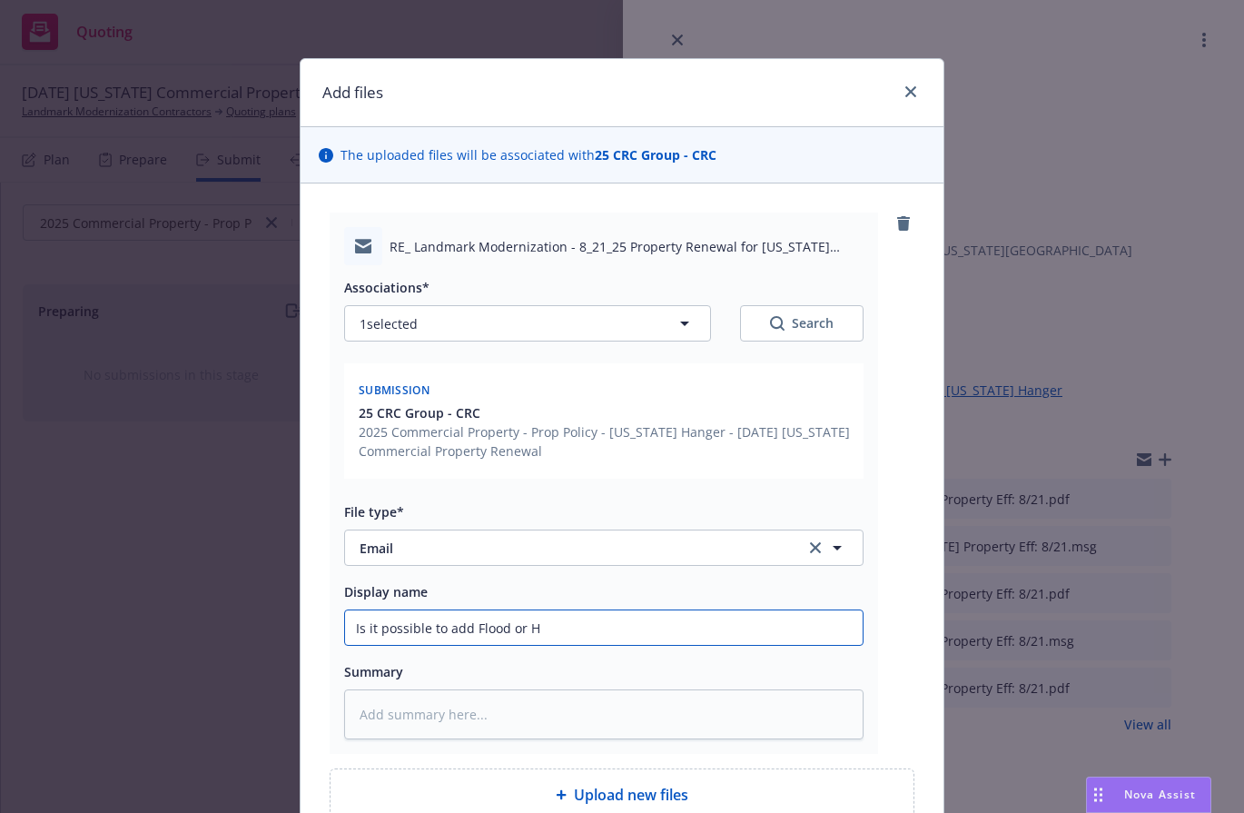
type input "Is it possible to add Flood or Hu"
type textarea "x"
type input "Is it possible to add Flood or Hur"
type textarea "x"
type input "Is it possible to add Flood or Hurr"
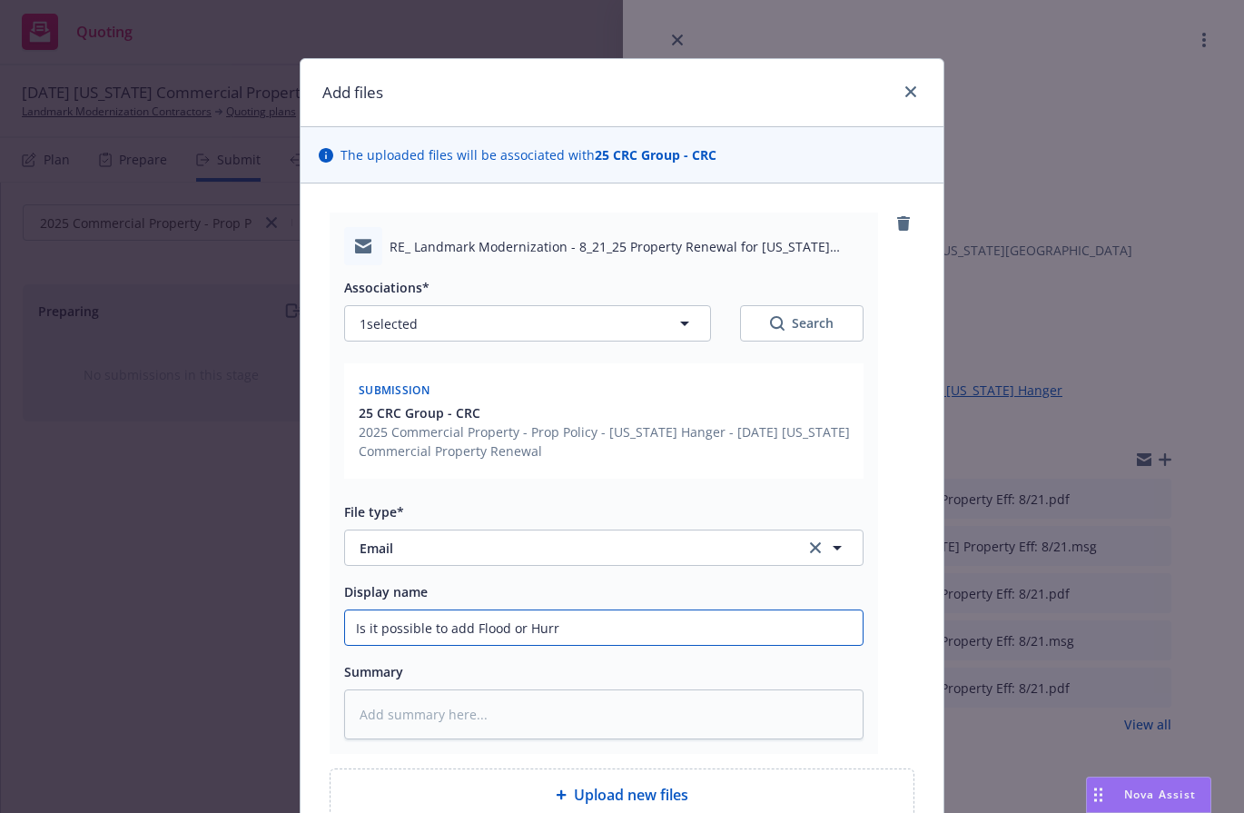
type textarea "x"
type input "Is it possible to add Flood or Hurri"
type textarea "x"
type input "Is it possible to add Flood or Hurric"
type textarea "x"
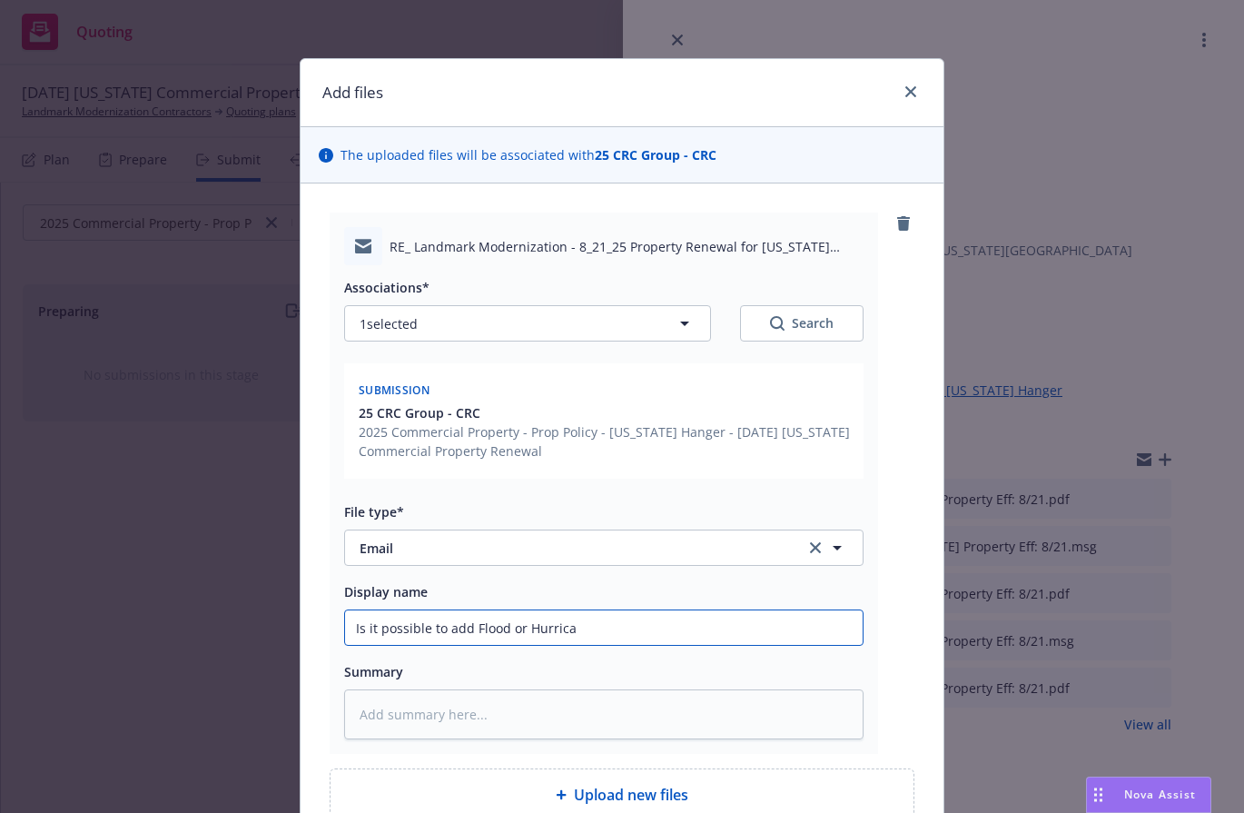
type input "Is it possible to add Flood or Hurrican"
type textarea "x"
type input "Is it possible to add Flood or Hurricane"
type textarea "x"
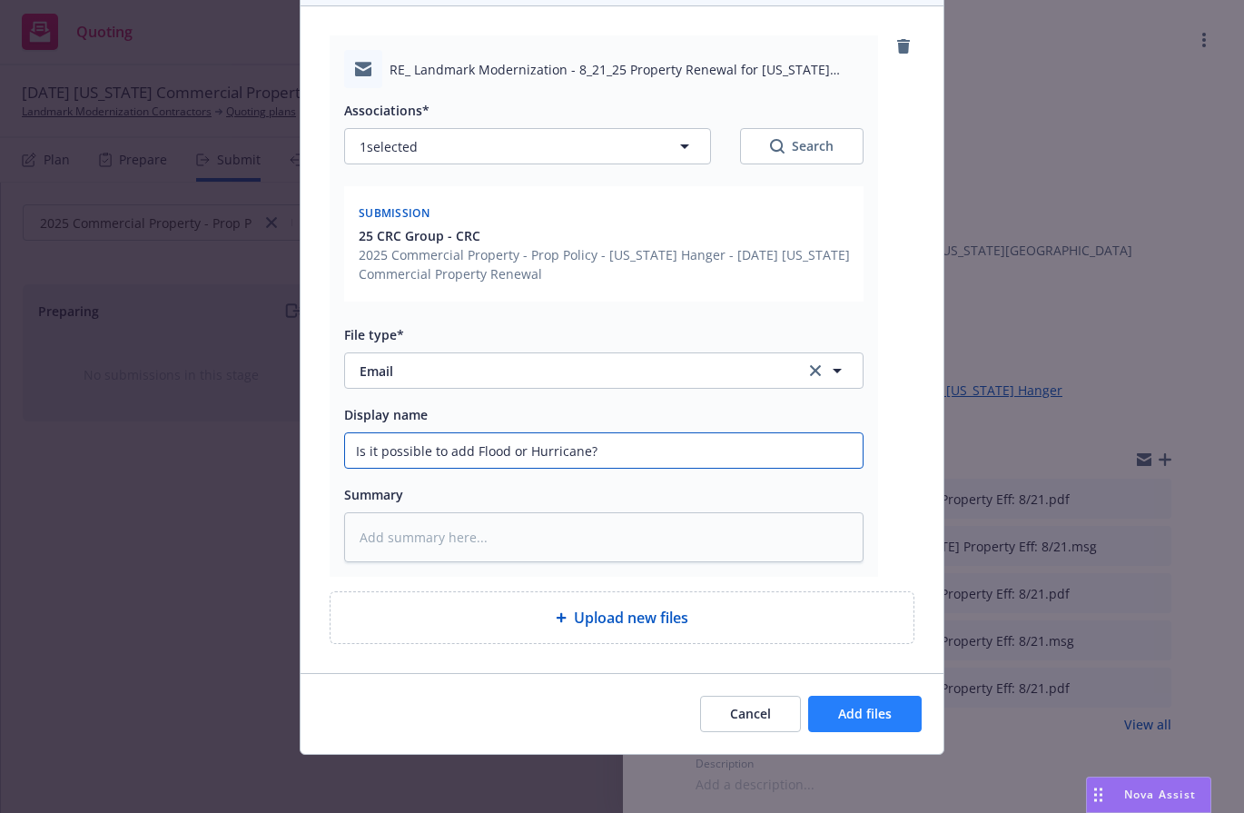
type input "Is it possible to add Flood or Hurricane?"
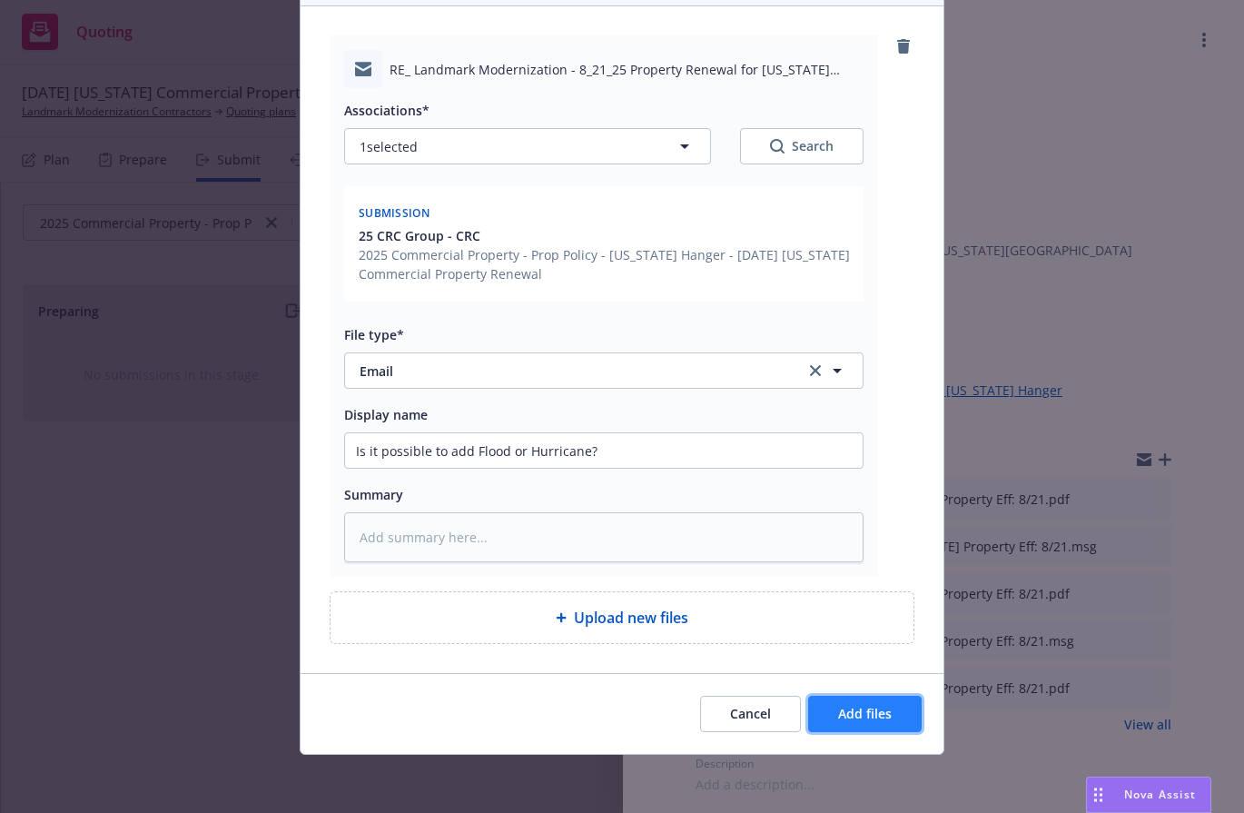
click at [858, 715] on span "Add files" at bounding box center [865, 713] width 54 height 17
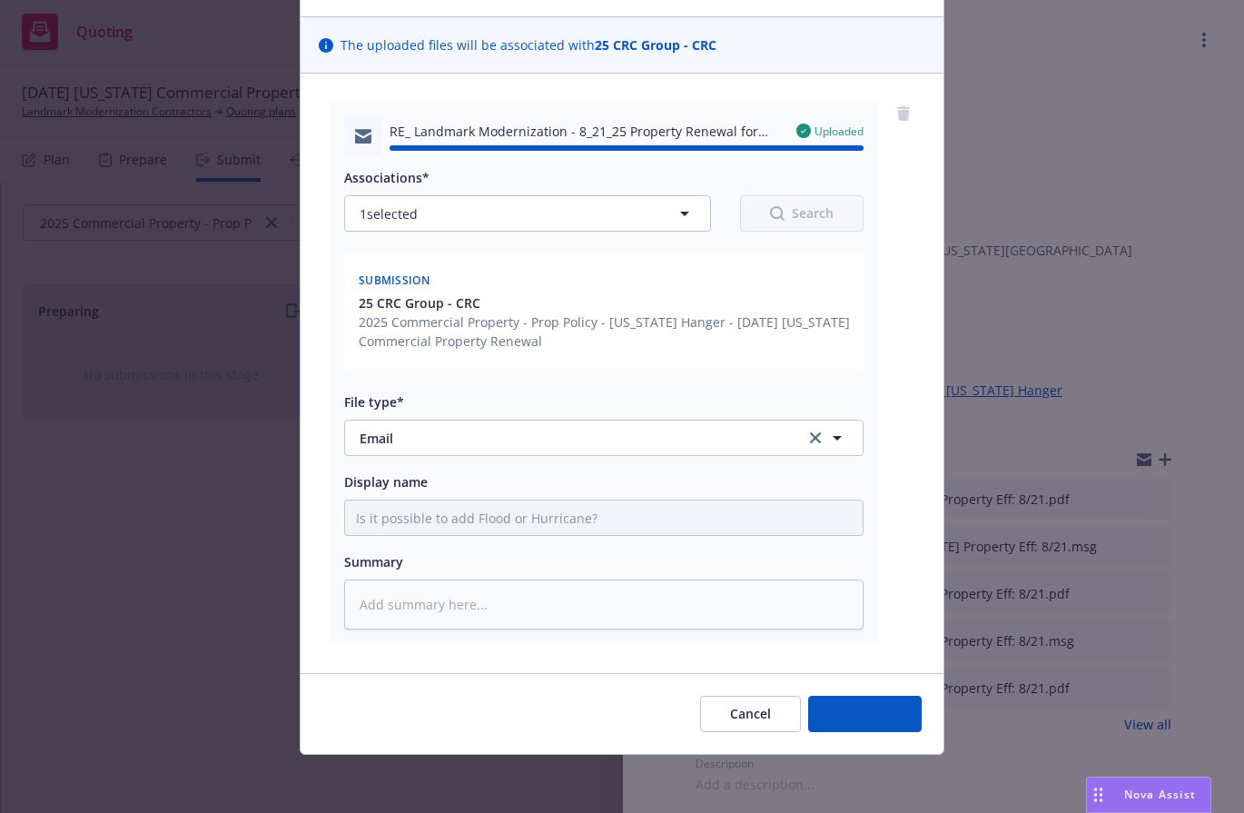
type textarea "x"
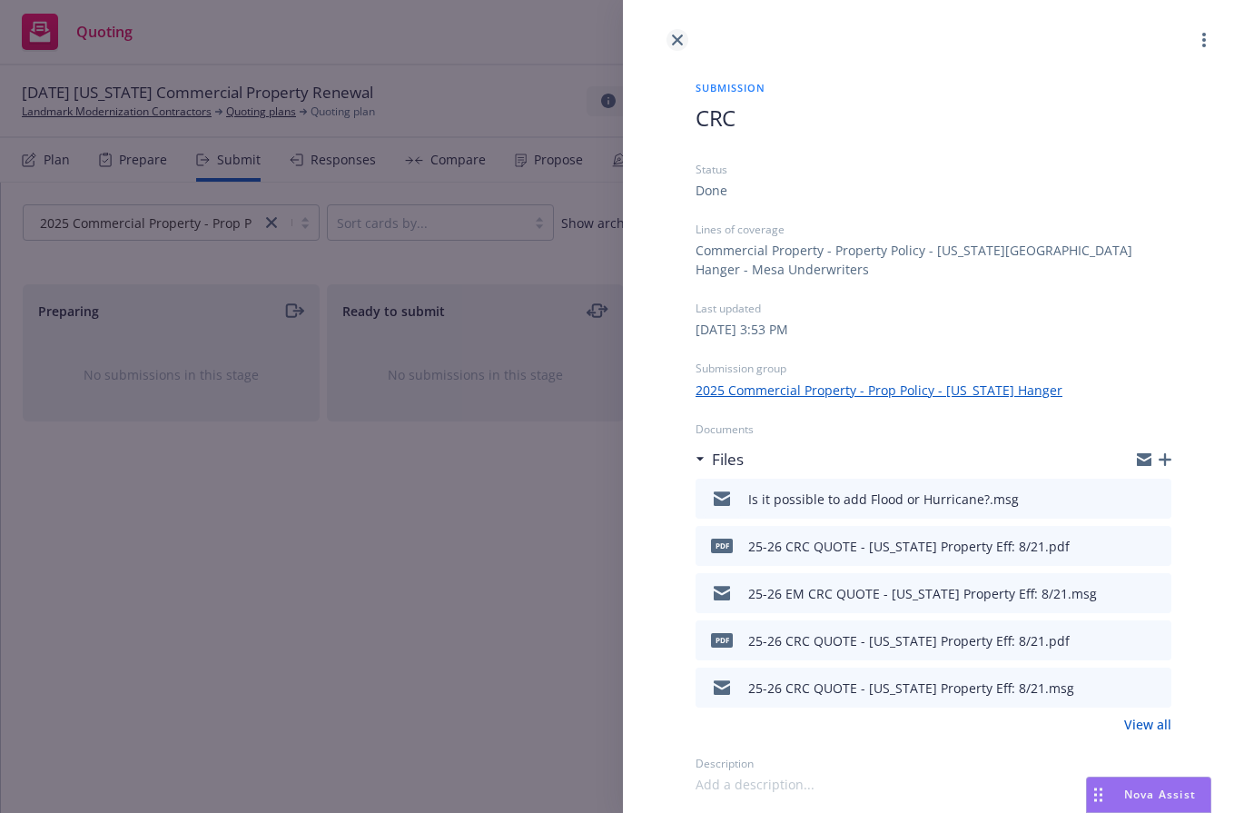
click at [672, 44] on icon "close" at bounding box center [677, 40] width 11 height 11
